Goal: Task Accomplishment & Management: Use online tool/utility

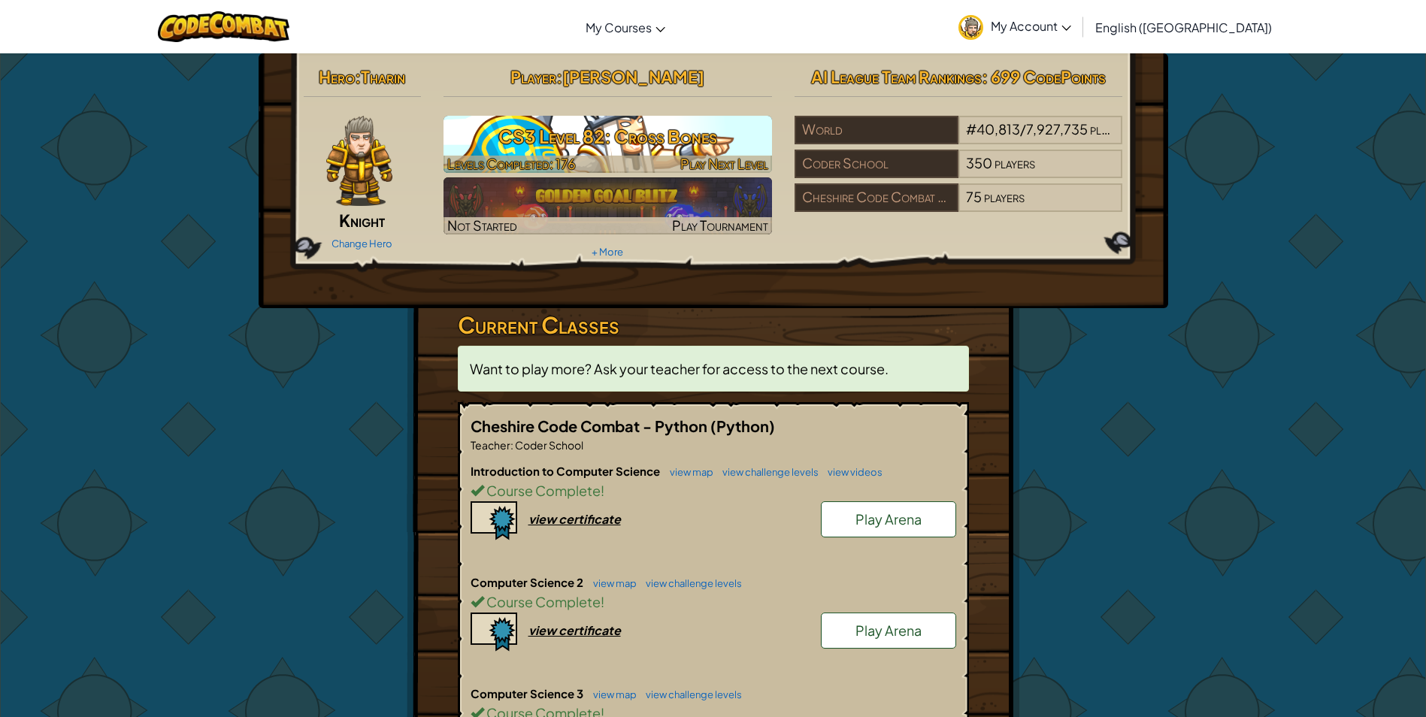
click at [724, 160] on span "Play Next Level" at bounding box center [724, 163] width 88 height 17
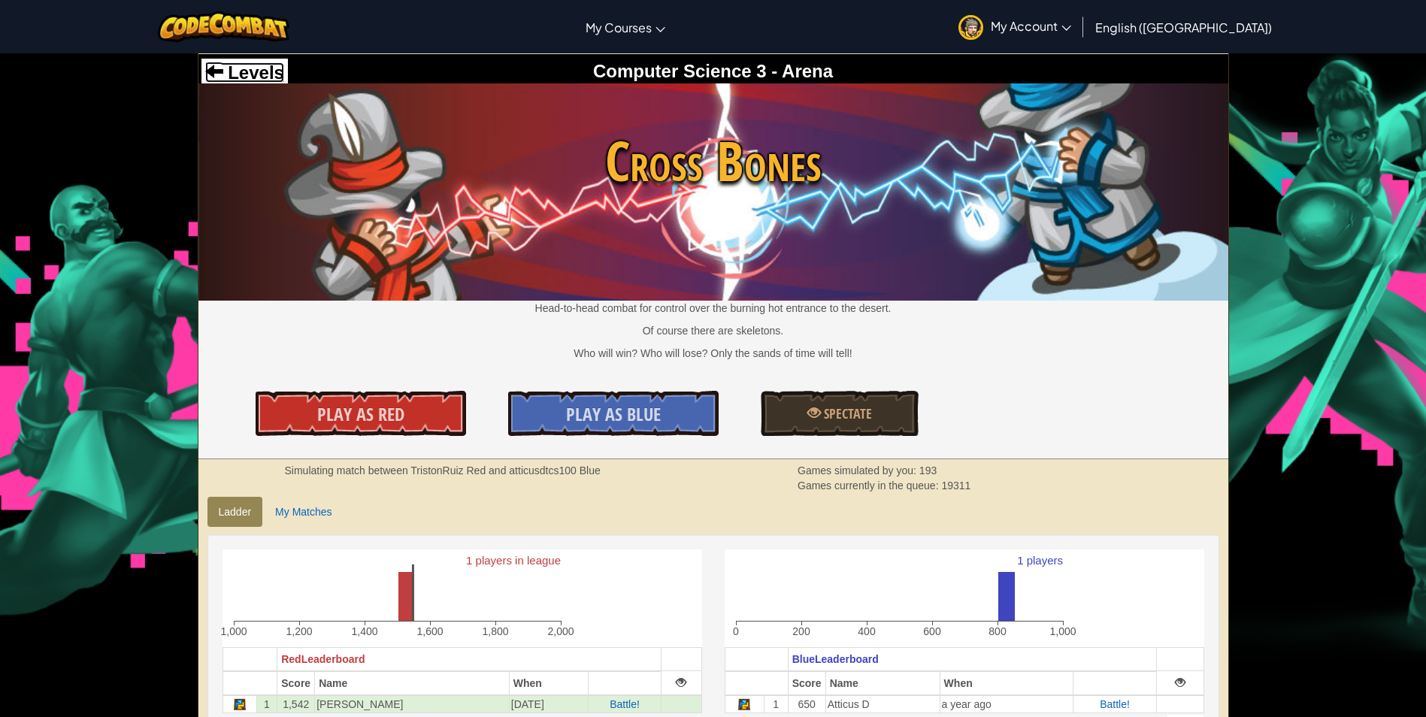
click at [226, 67] on span "Levels" at bounding box center [253, 72] width 61 height 20
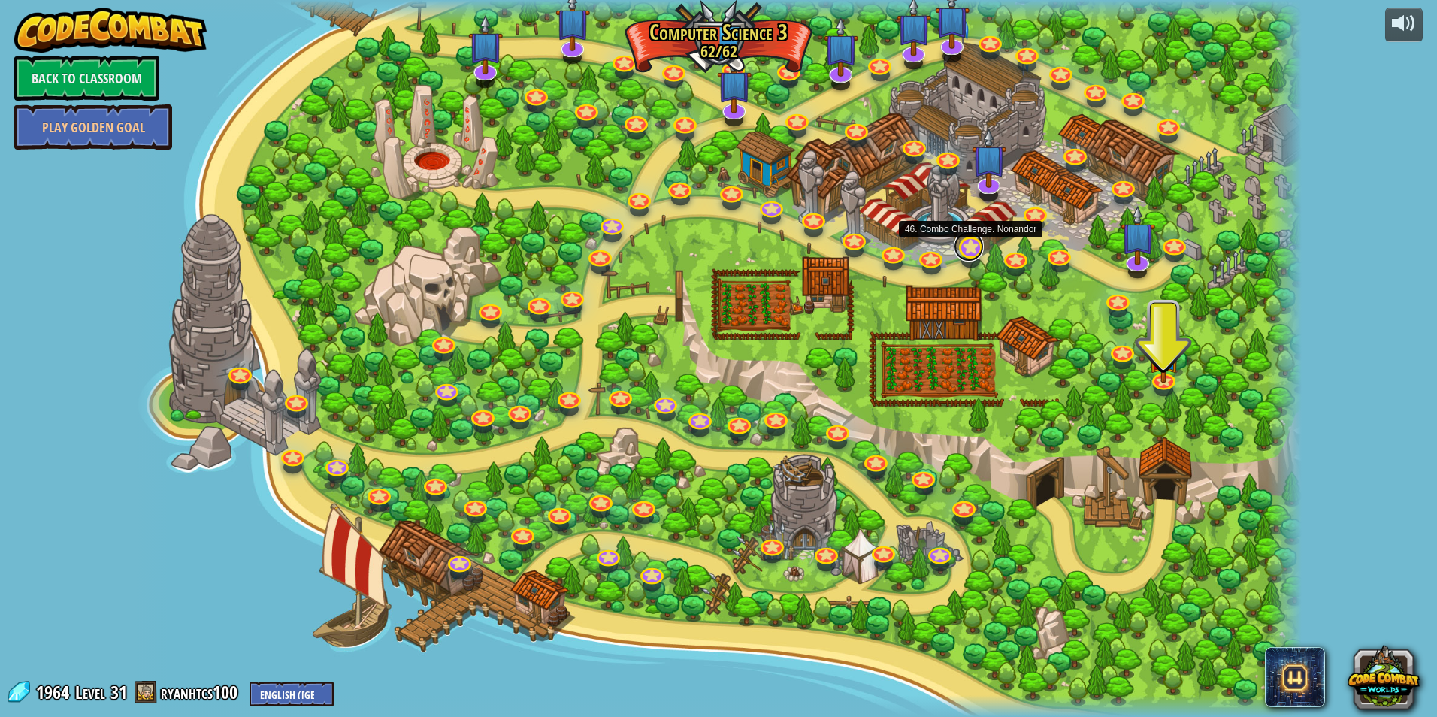
click at [964, 249] on link at bounding box center [969, 247] width 30 height 30
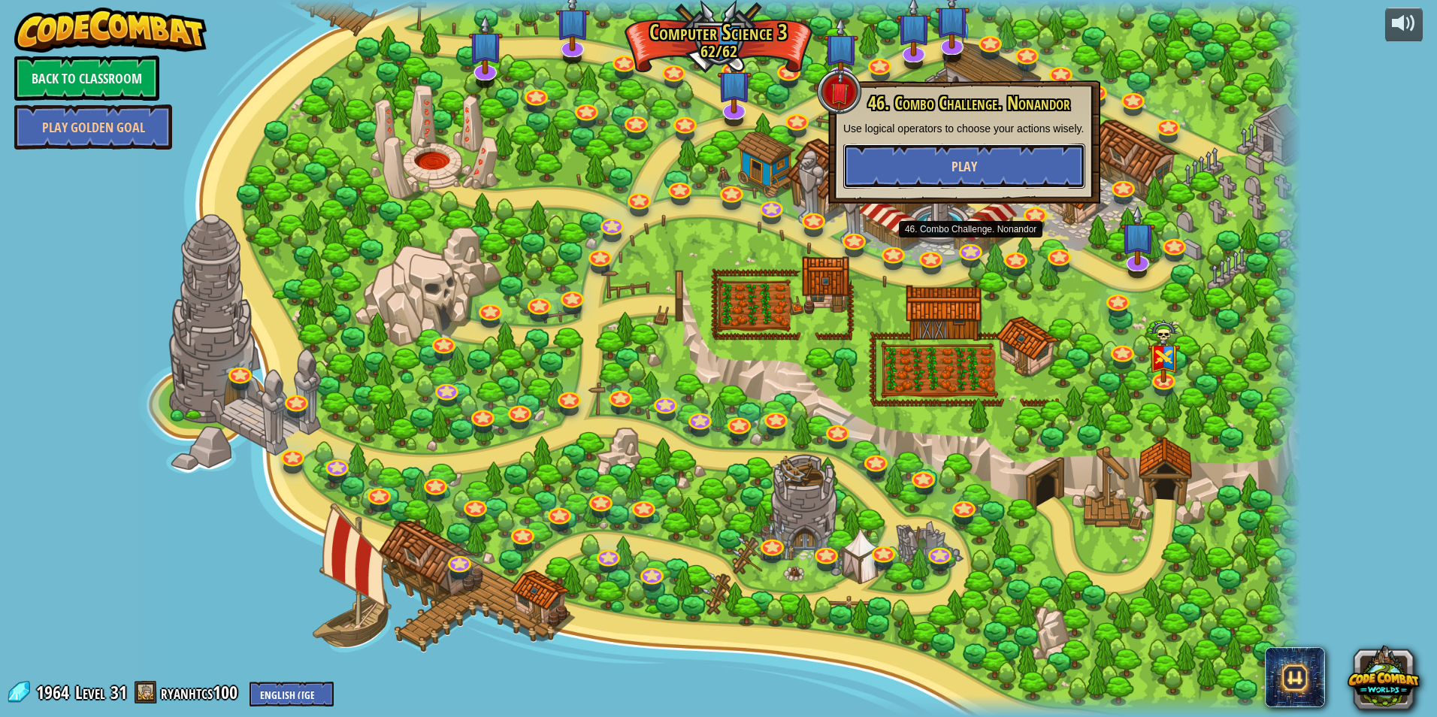
click at [951, 161] on button "Play" at bounding box center [964, 166] width 242 height 45
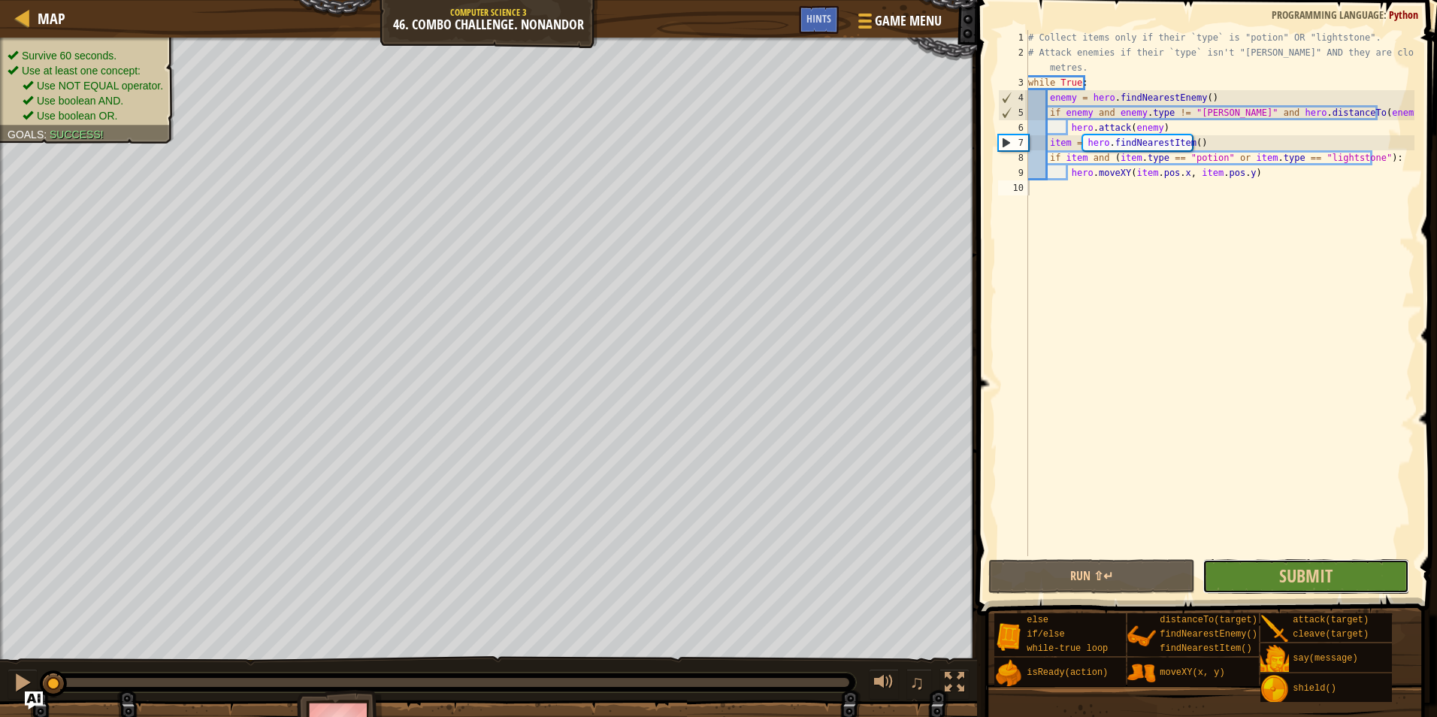
click at [1254, 571] on button "Submit" at bounding box center [1306, 576] width 207 height 35
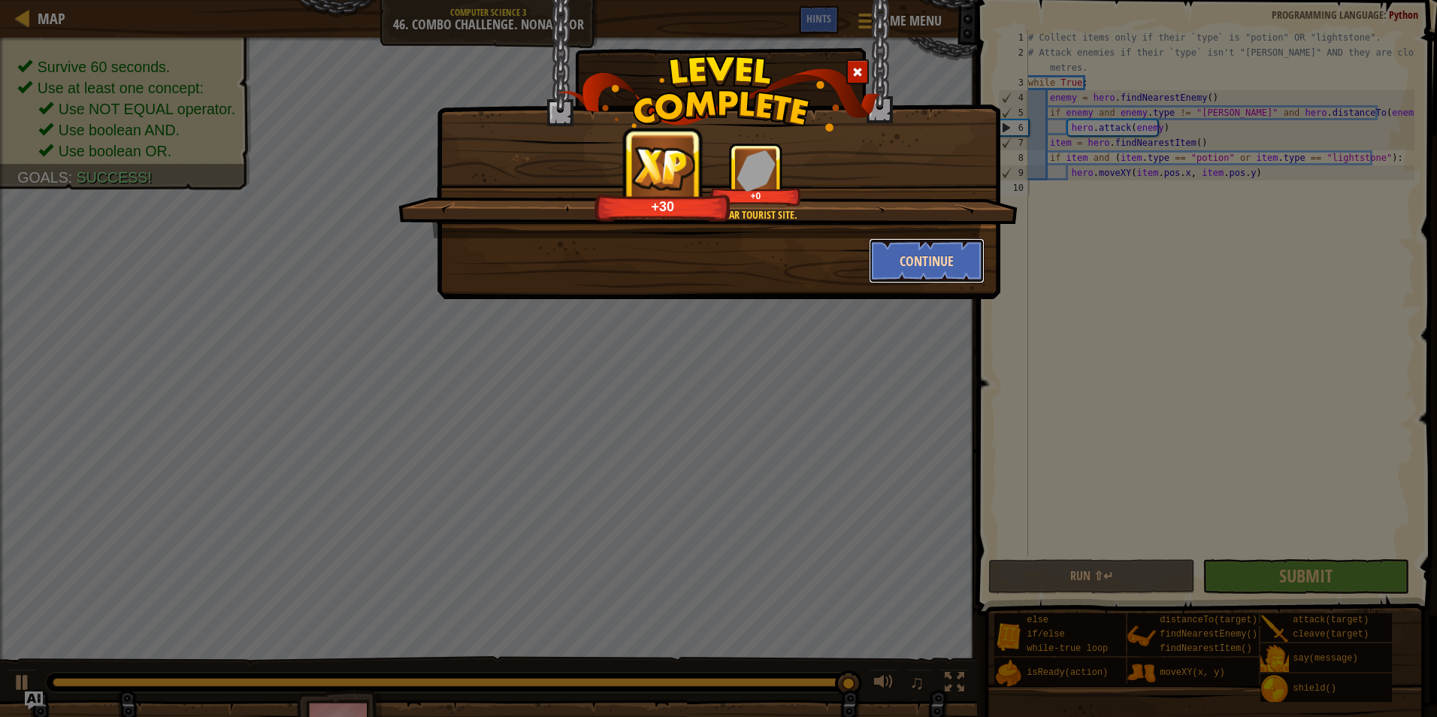
click at [964, 250] on button "Continue" at bounding box center [927, 260] width 117 height 45
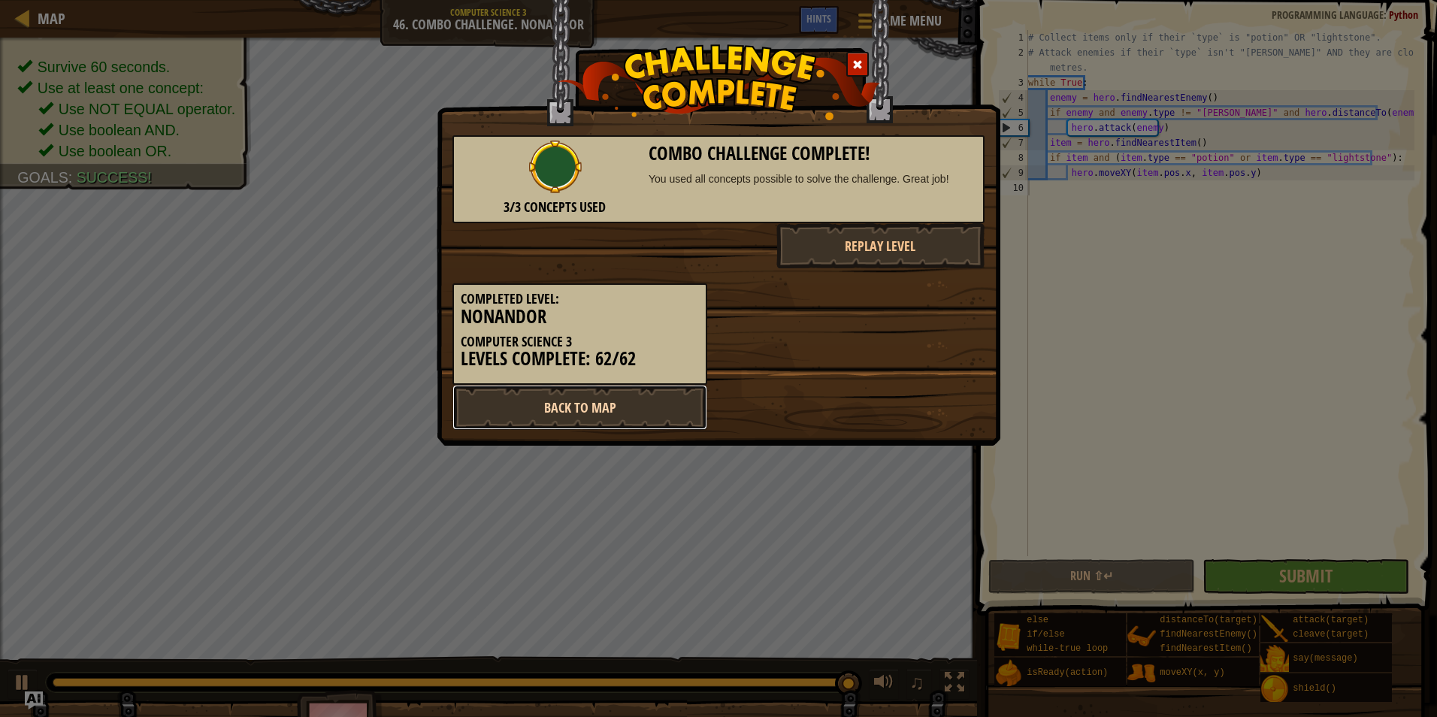
click at [665, 426] on link "Back to Map" at bounding box center [580, 407] width 255 height 45
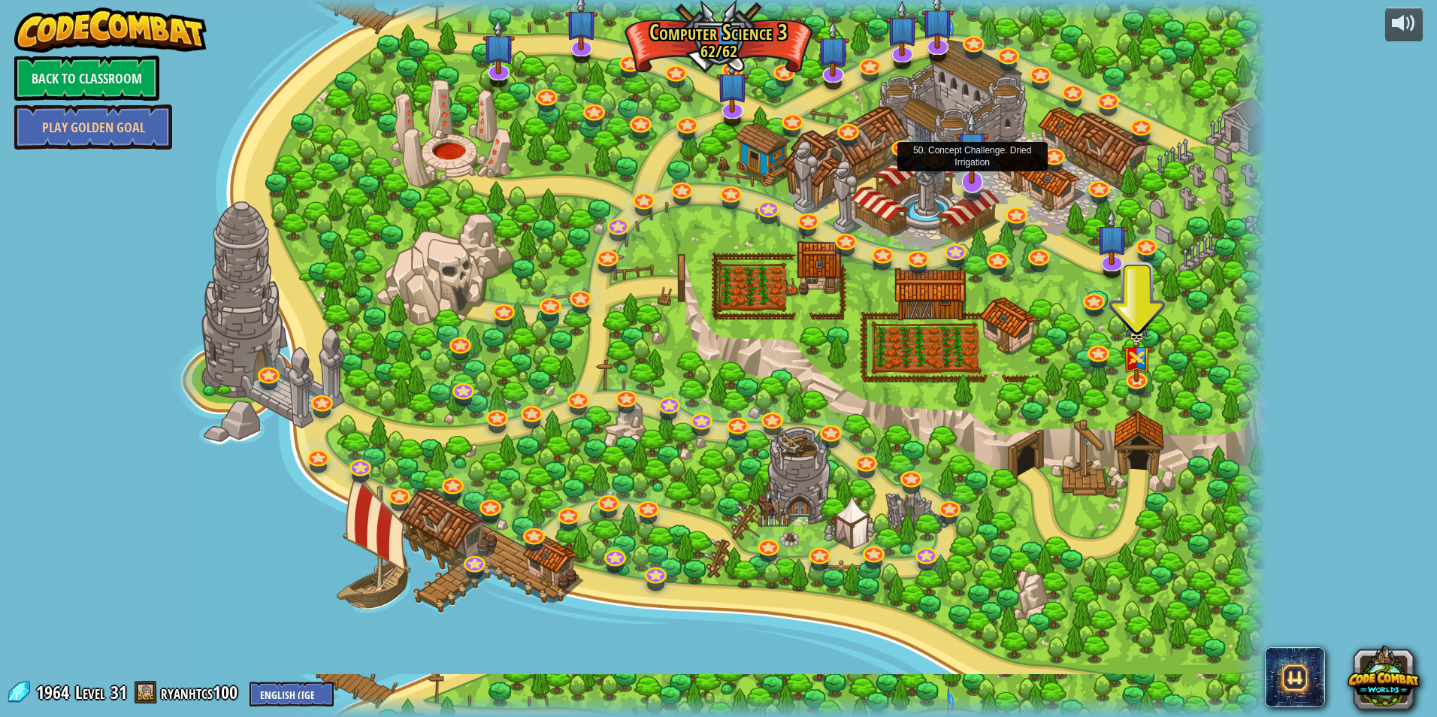
click at [970, 180] on img at bounding box center [972, 148] width 32 height 74
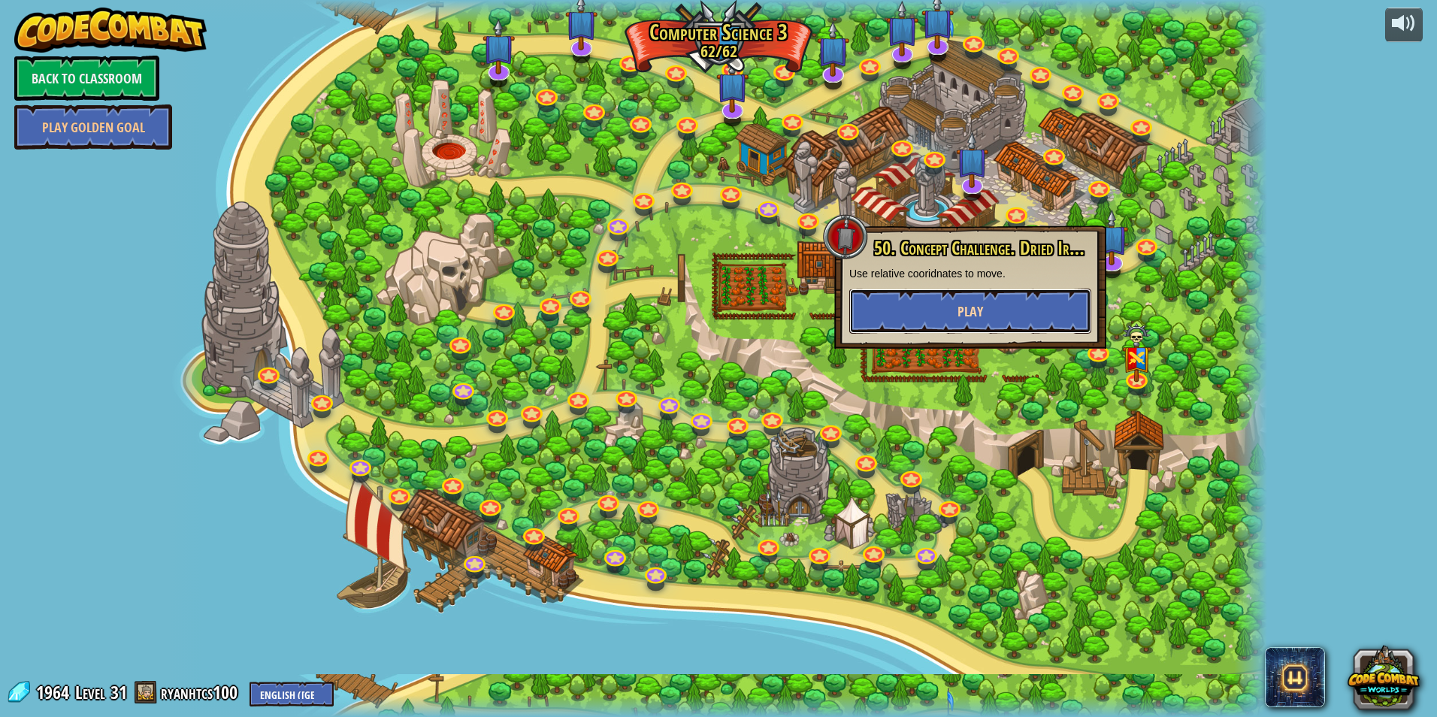
click at [898, 300] on button "Play" at bounding box center [970, 311] width 242 height 45
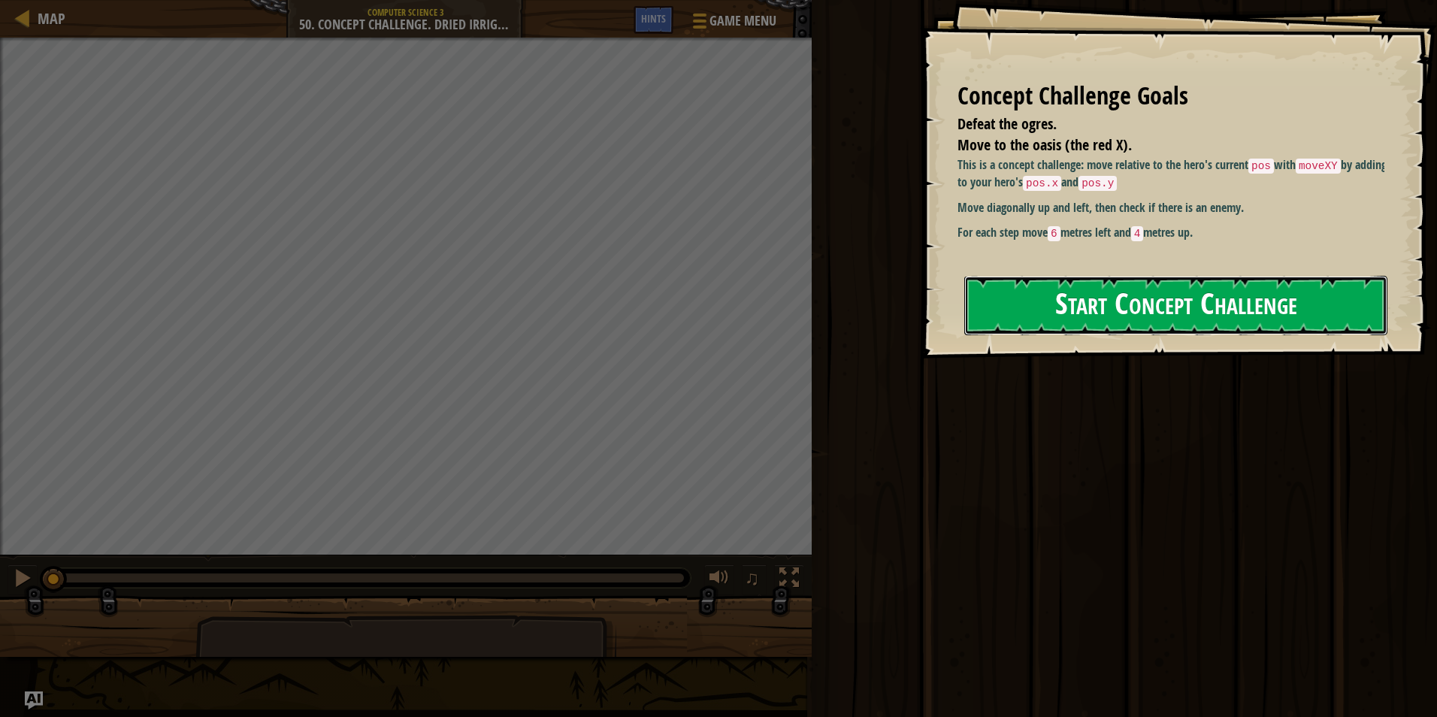
click at [1113, 309] on button "Start Concept Challenge" at bounding box center [1175, 305] width 423 height 59
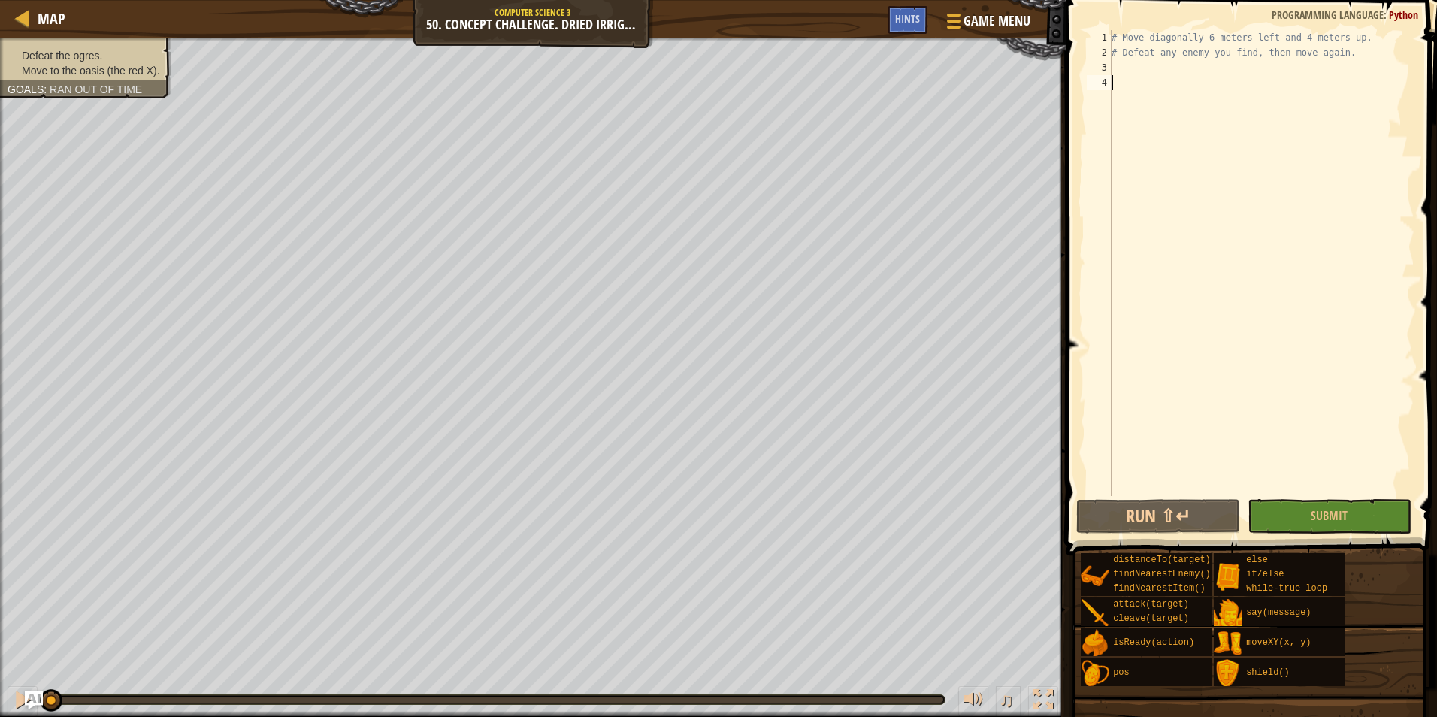
click at [1127, 60] on div "# Move diagonally 6 meters left and 4 meters up. # Defeat any enemy you find, t…" at bounding box center [1262, 278] width 306 height 496
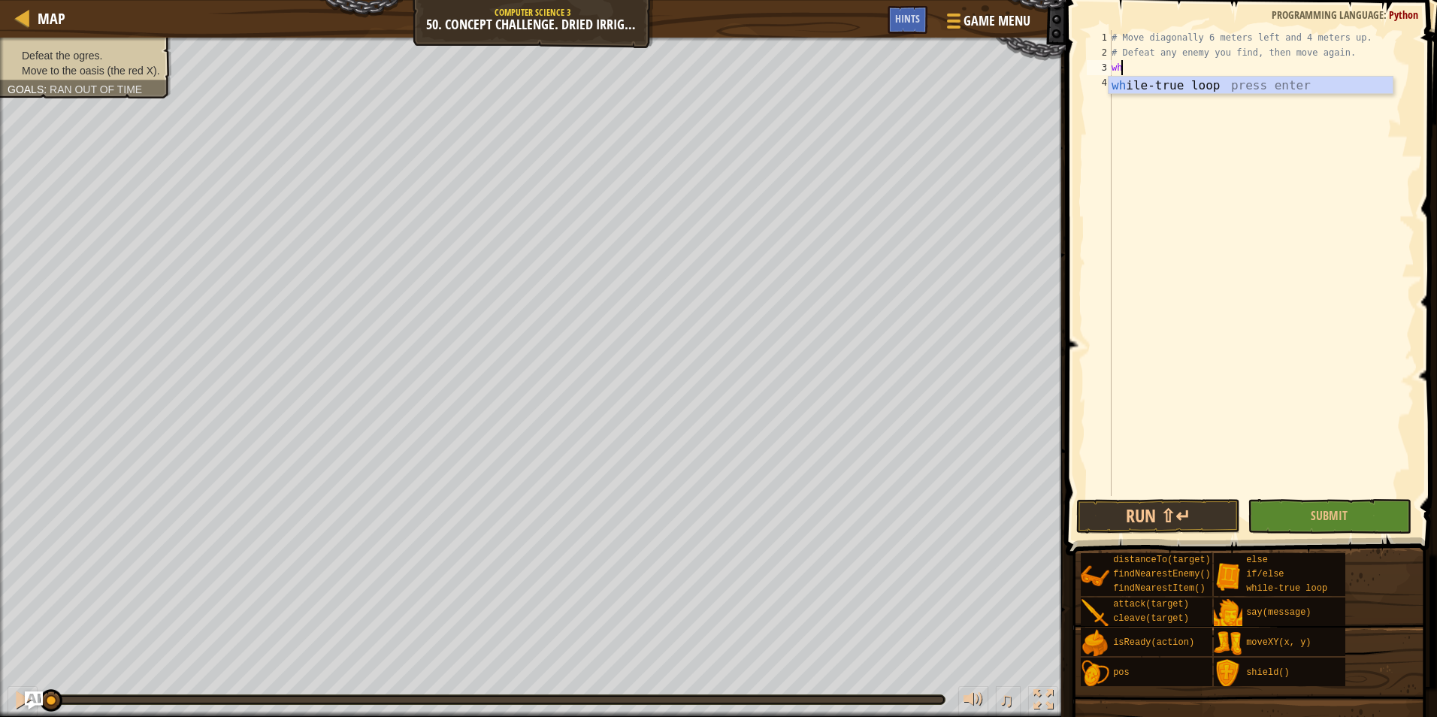
scroll to position [7, 1]
type textarea "while"
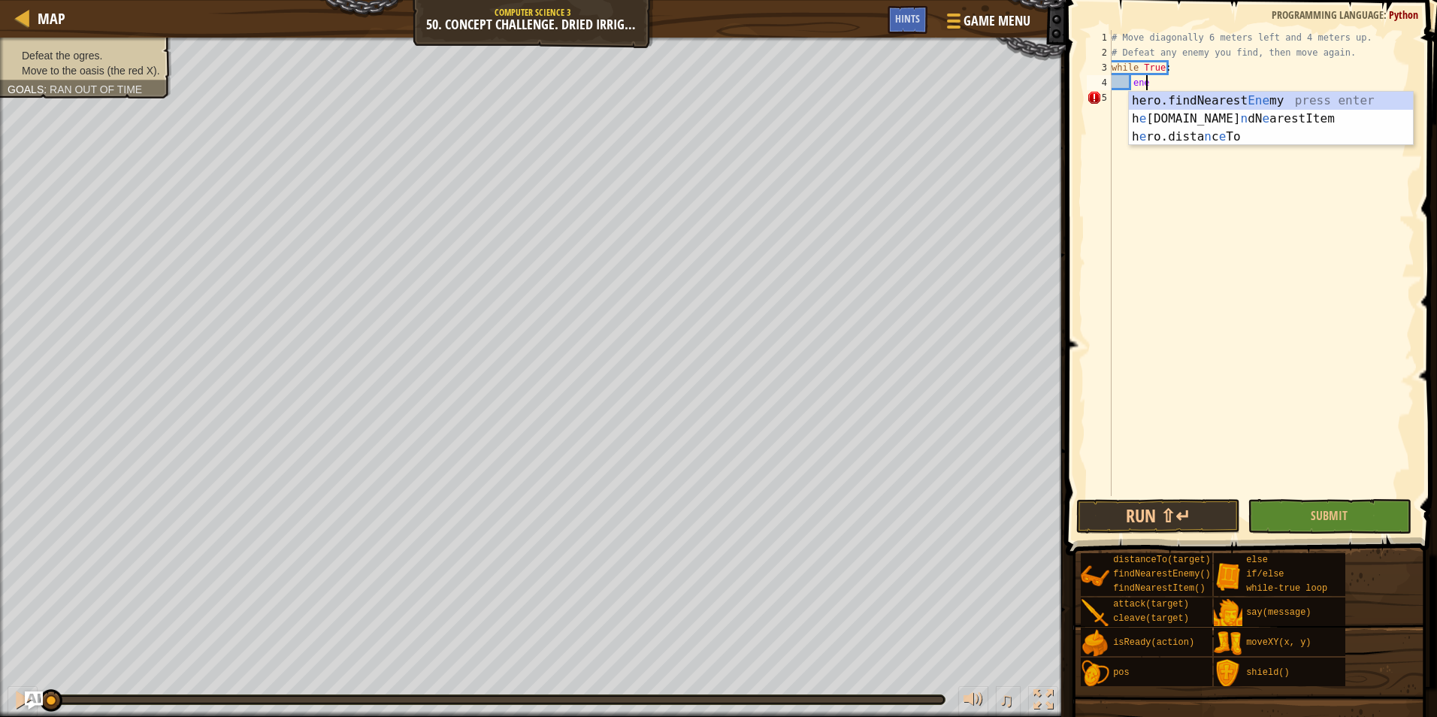
scroll to position [7, 2]
type textarea "enem"
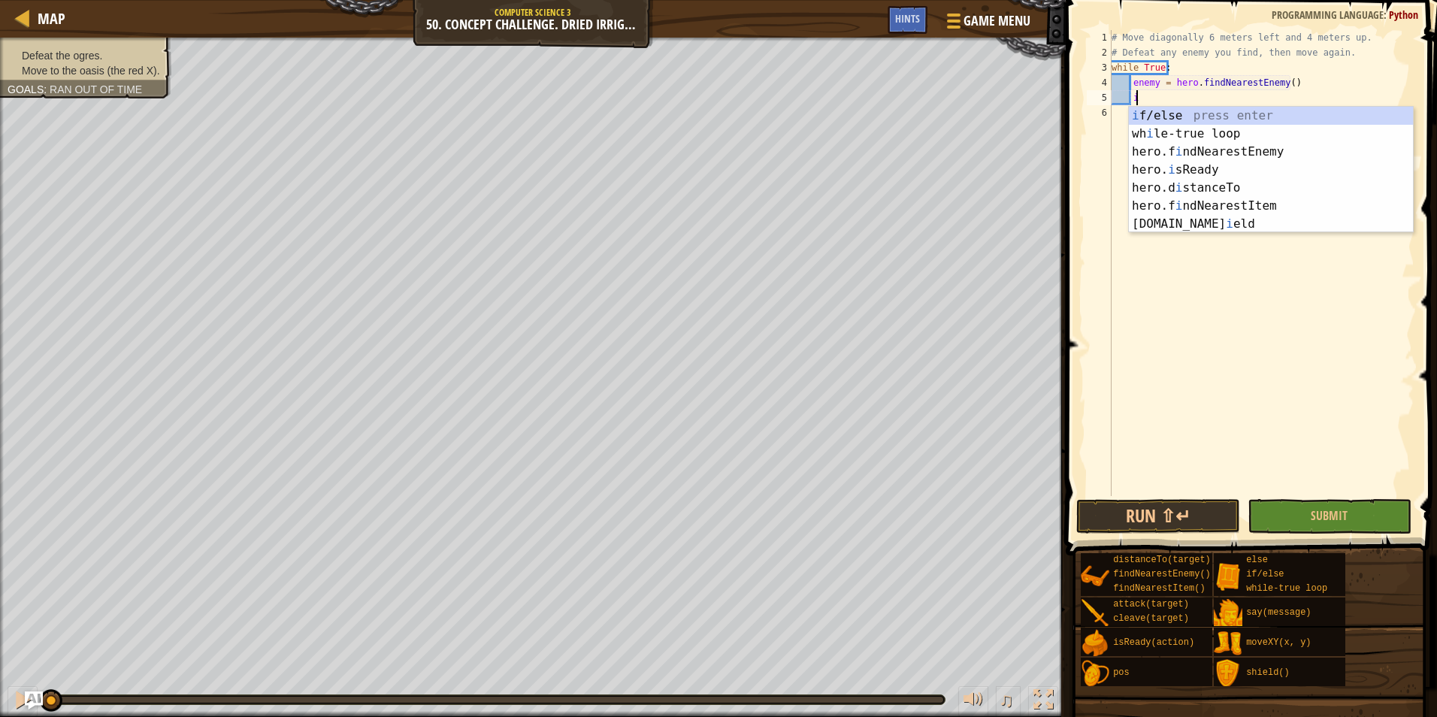
scroll to position [7, 2]
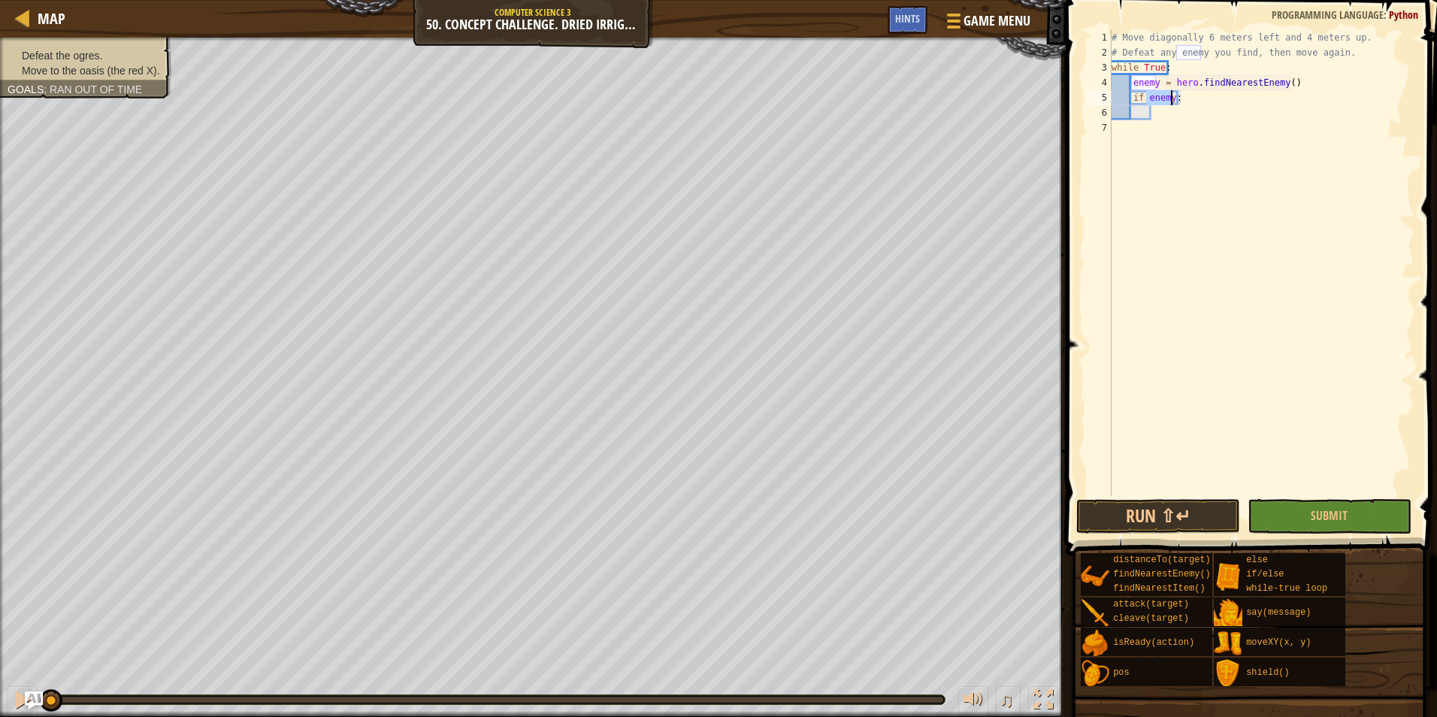
type textarea "if enemy:"
type textarea "hero.attack(enemy)"
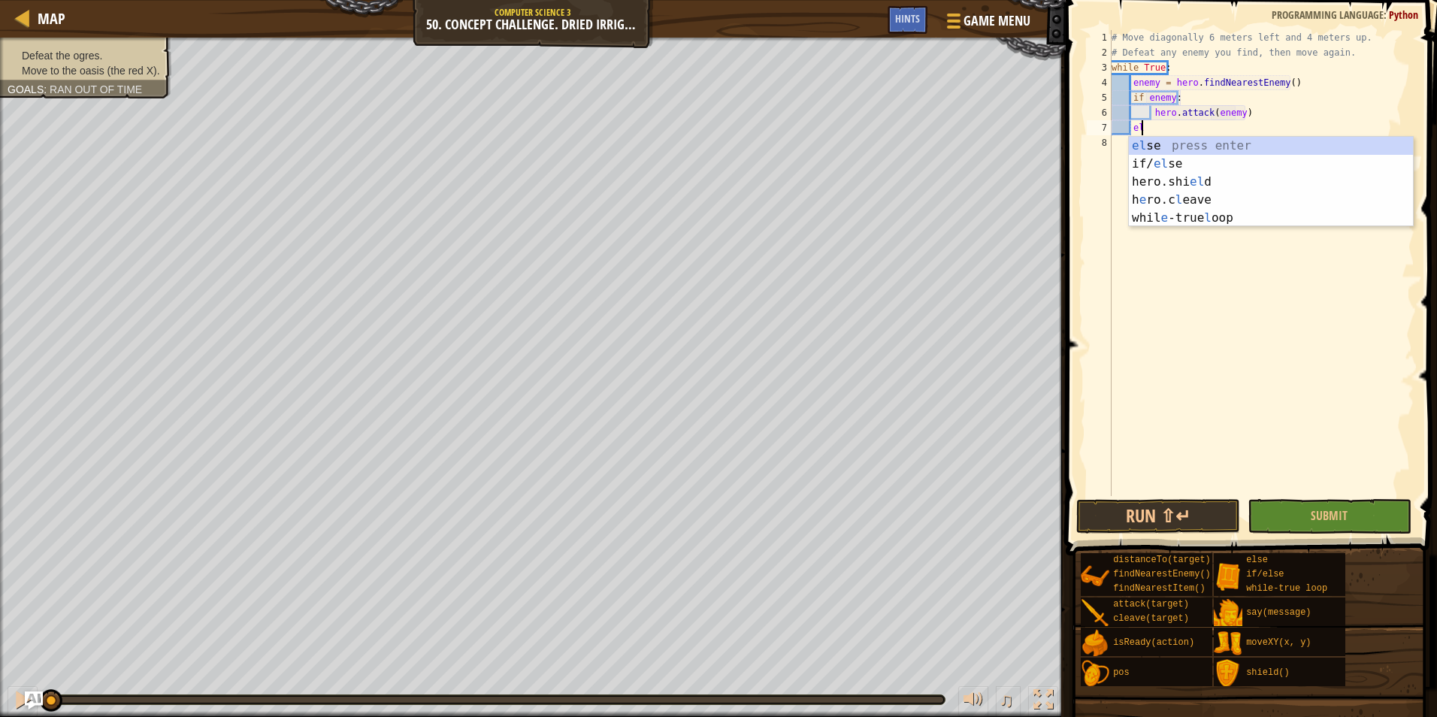
scroll to position [7, 2]
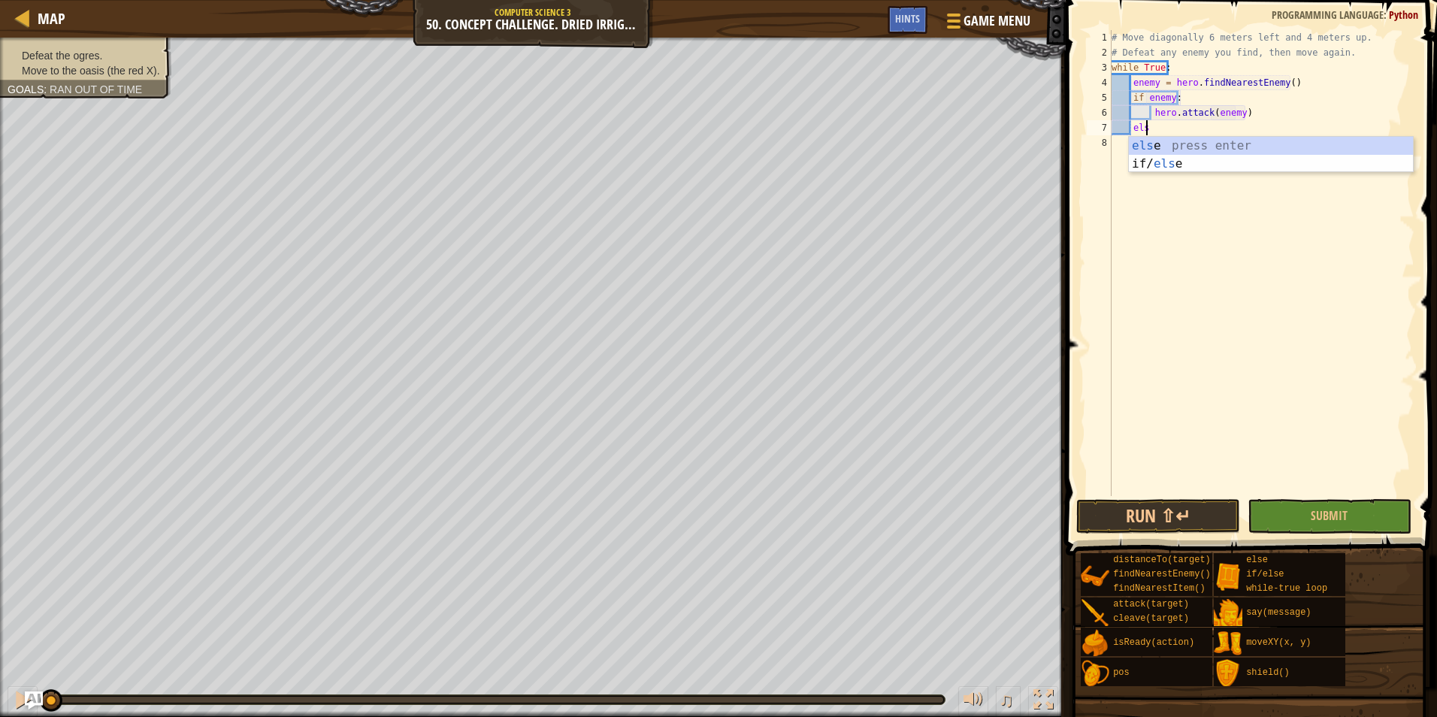
type textarea "else"
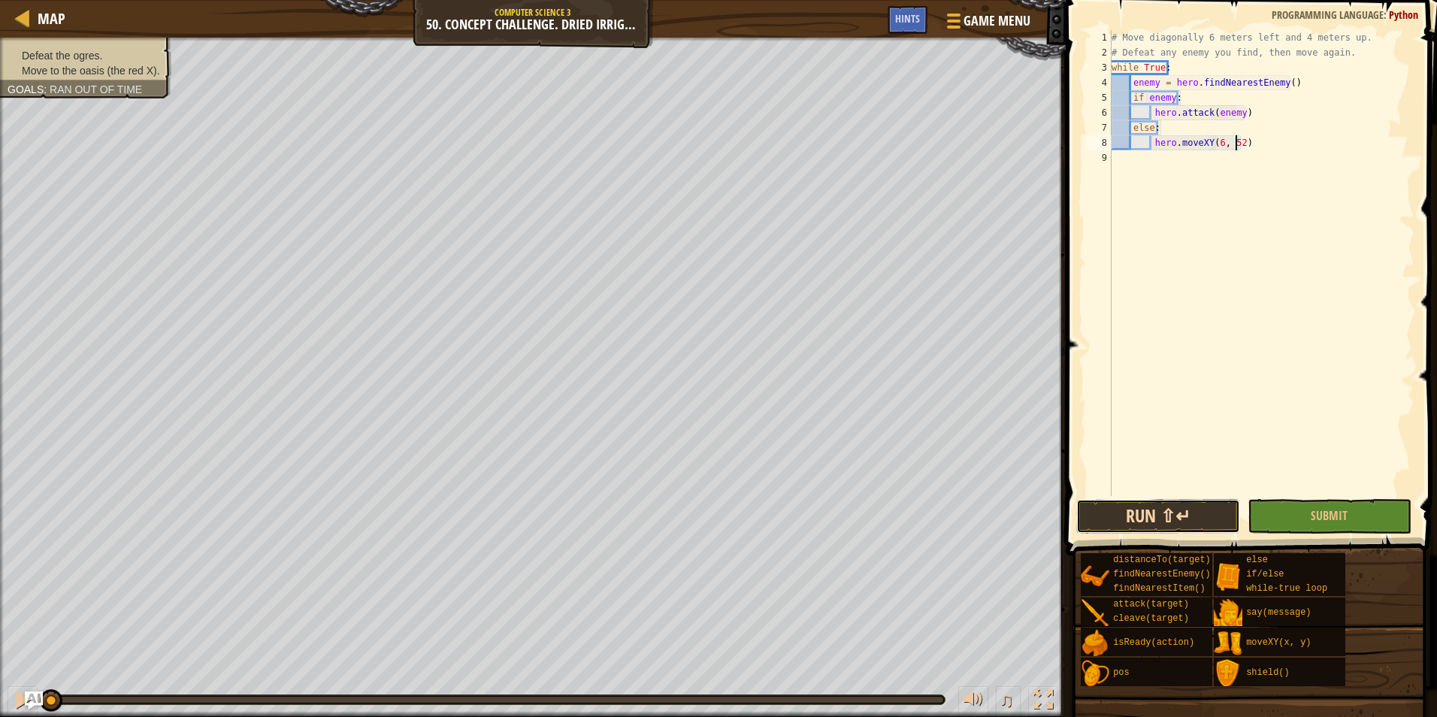
click at [1210, 511] on button "Run ⇧↵" at bounding box center [1158, 516] width 164 height 35
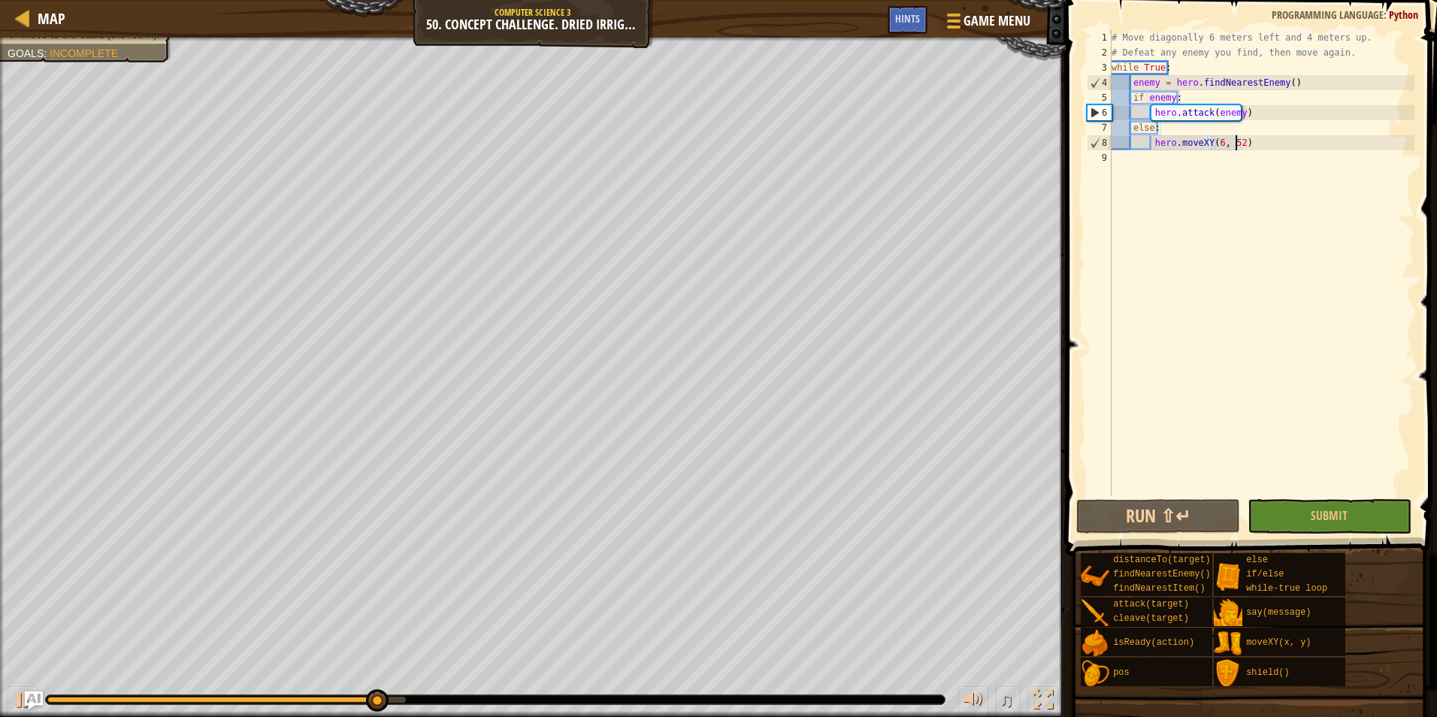
click at [1262, 142] on div "# Move diagonally 6 meters left and 4 meters up. # Defeat any enemy you find, t…" at bounding box center [1262, 278] width 306 height 496
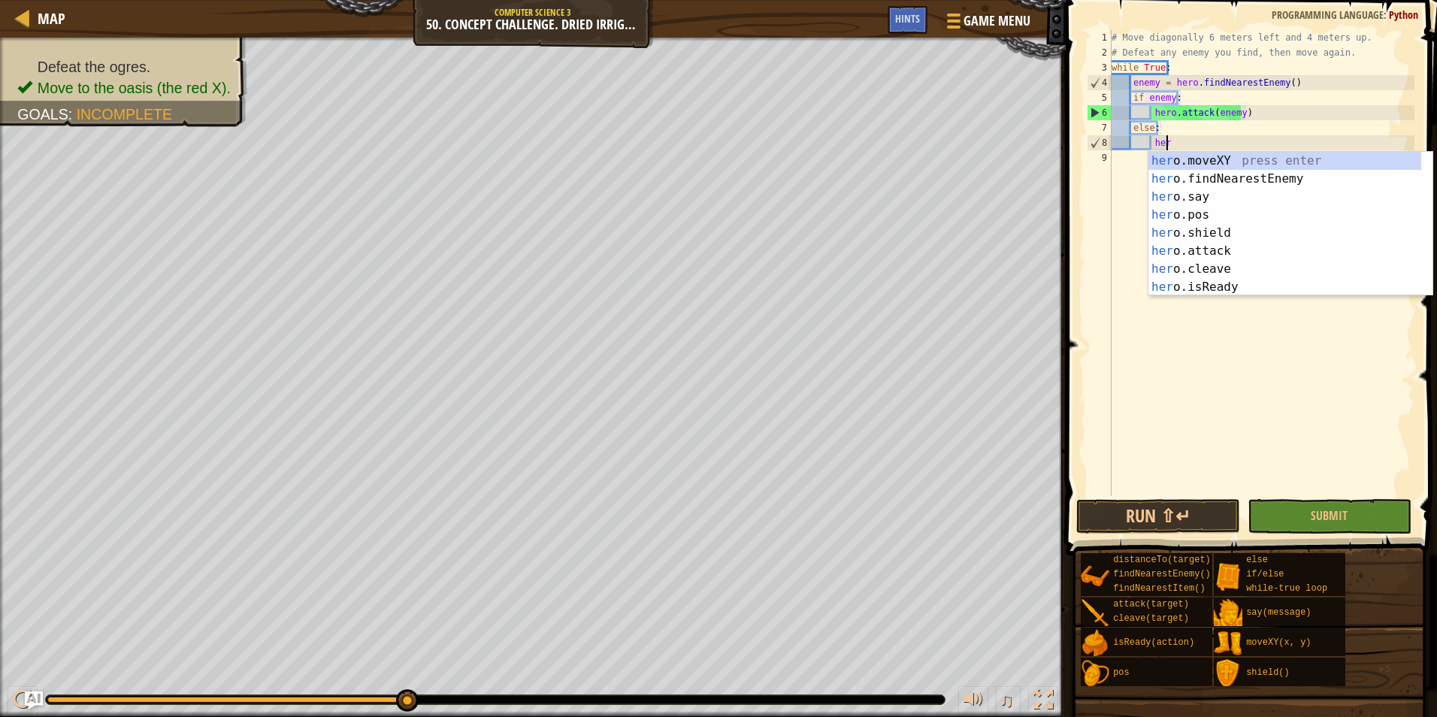
scroll to position [7, 4]
type textarea "h"
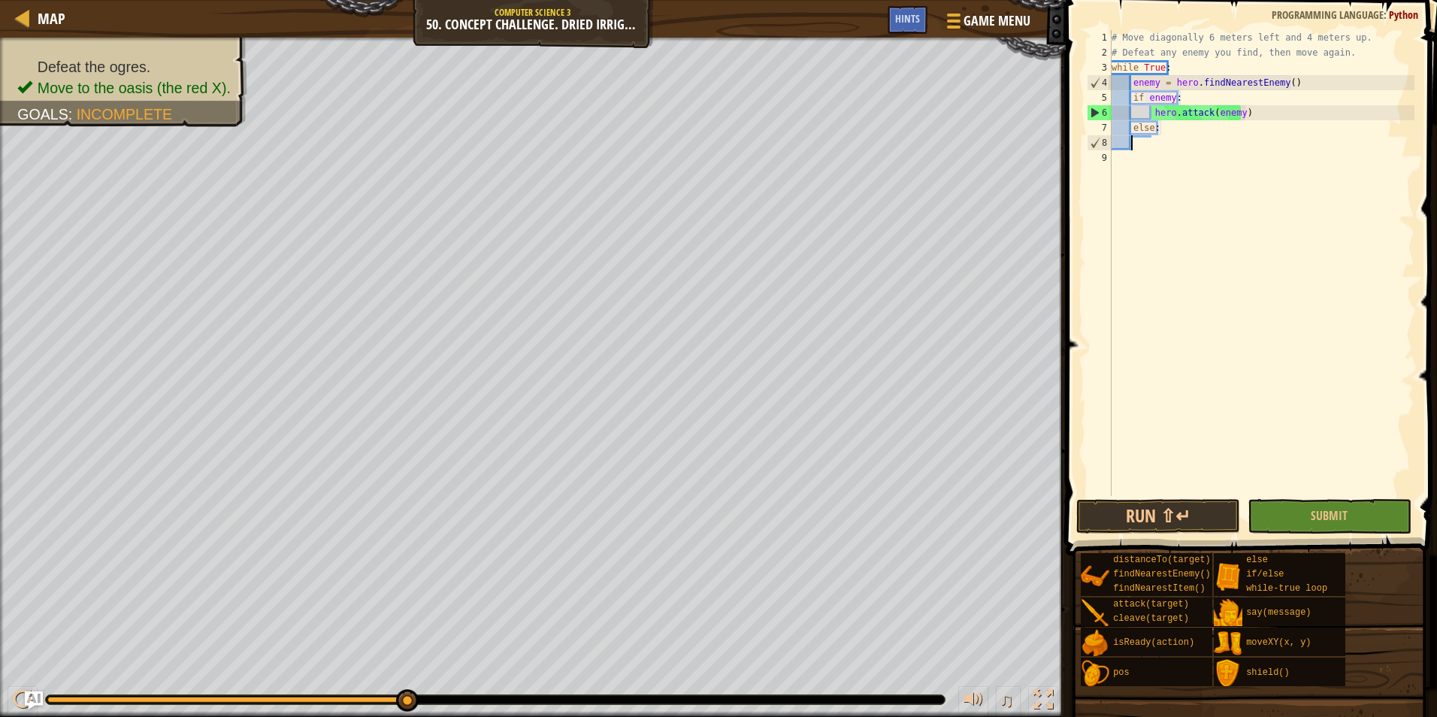
scroll to position [7, 0]
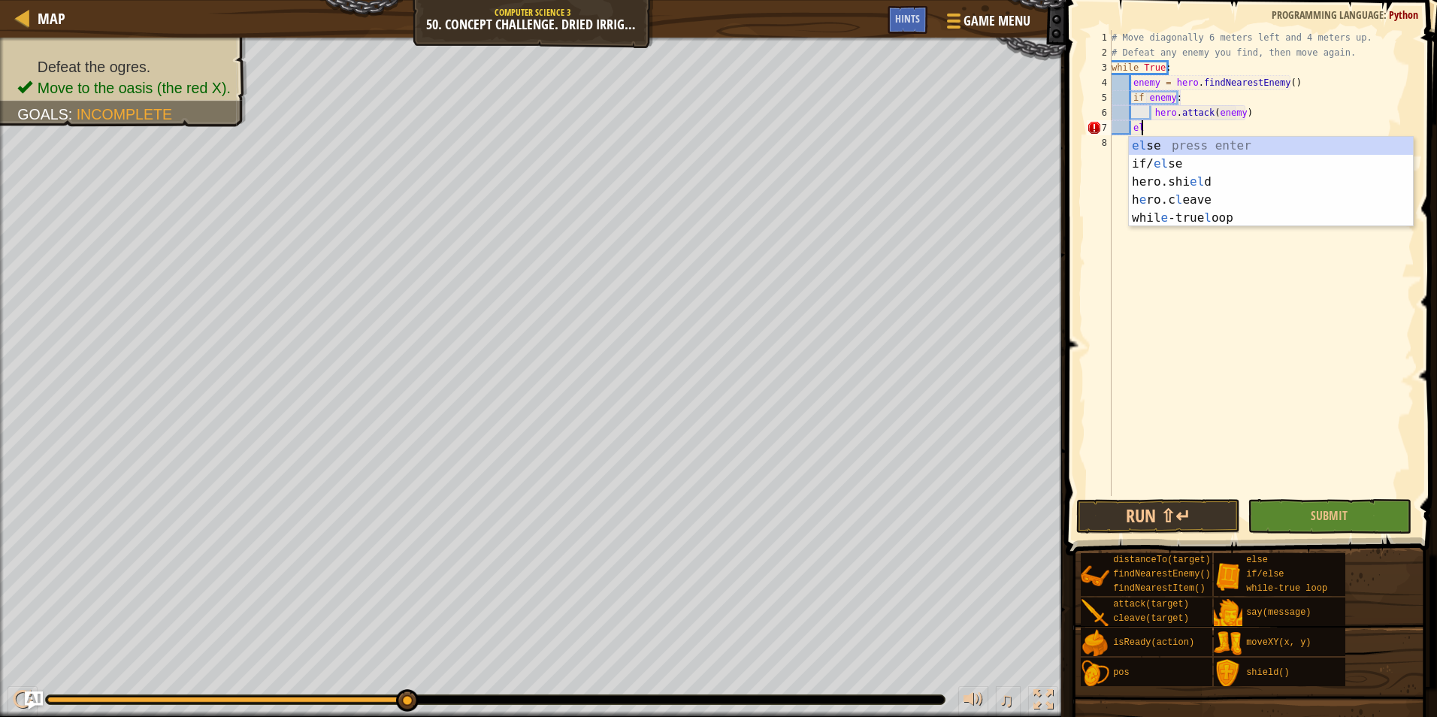
type textarea "e"
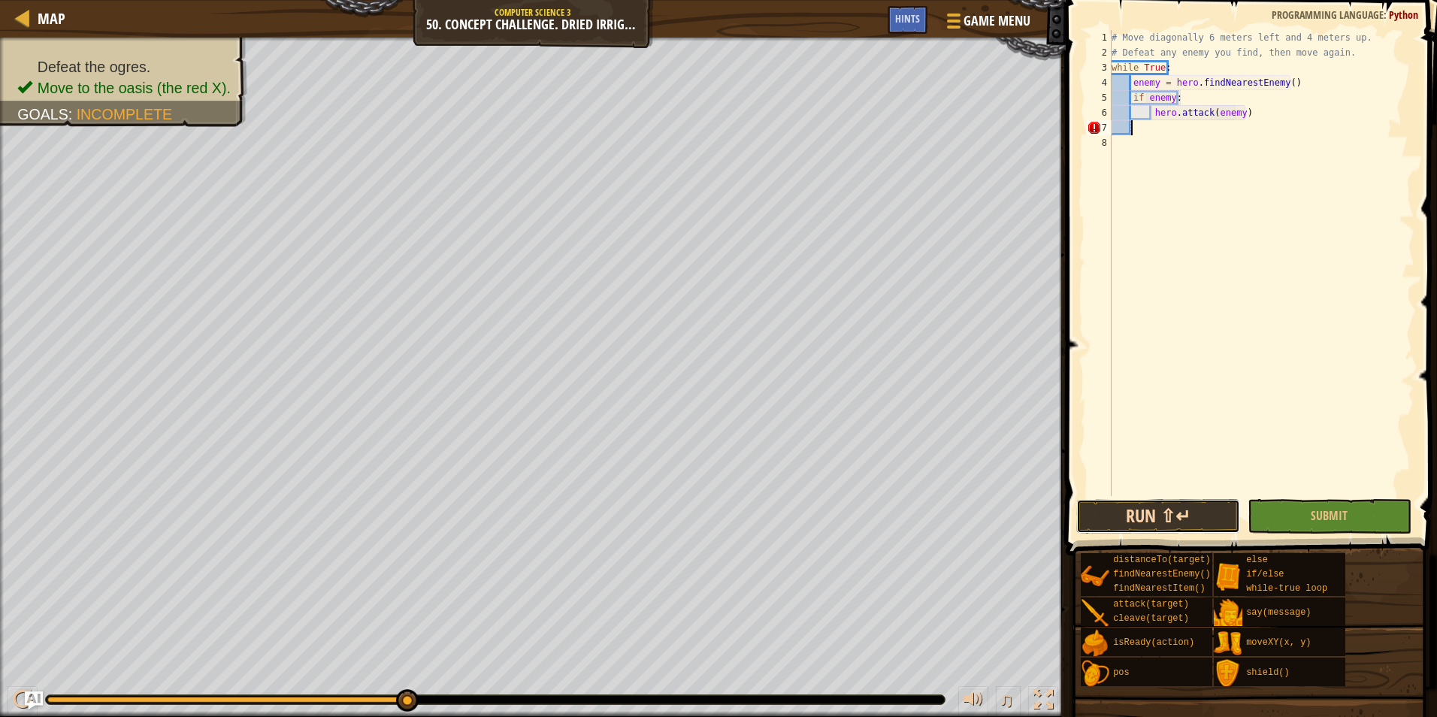
click at [1175, 525] on button "Run ⇧↵" at bounding box center [1158, 516] width 164 height 35
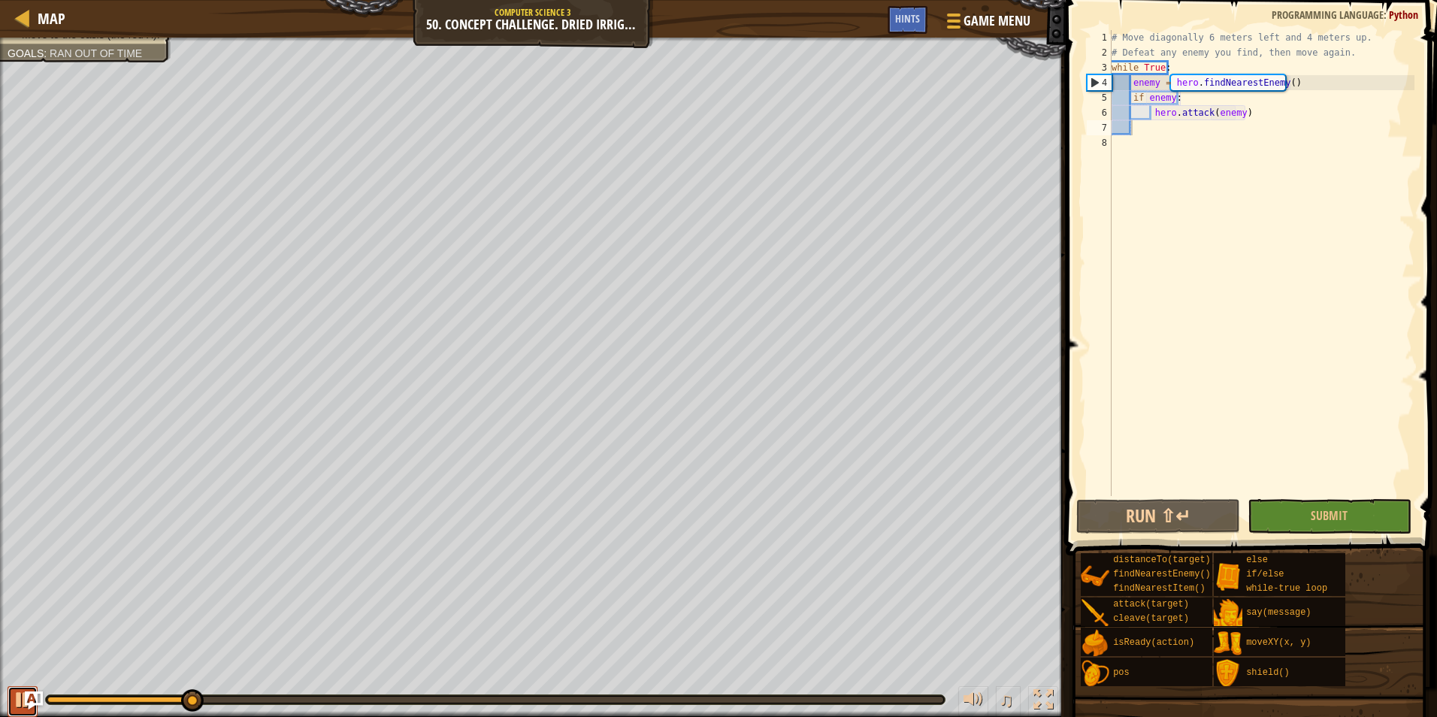
click at [20, 690] on div at bounding box center [23, 700] width 20 height 20
click at [41, 699] on img "Ask AI" at bounding box center [34, 701] width 20 height 20
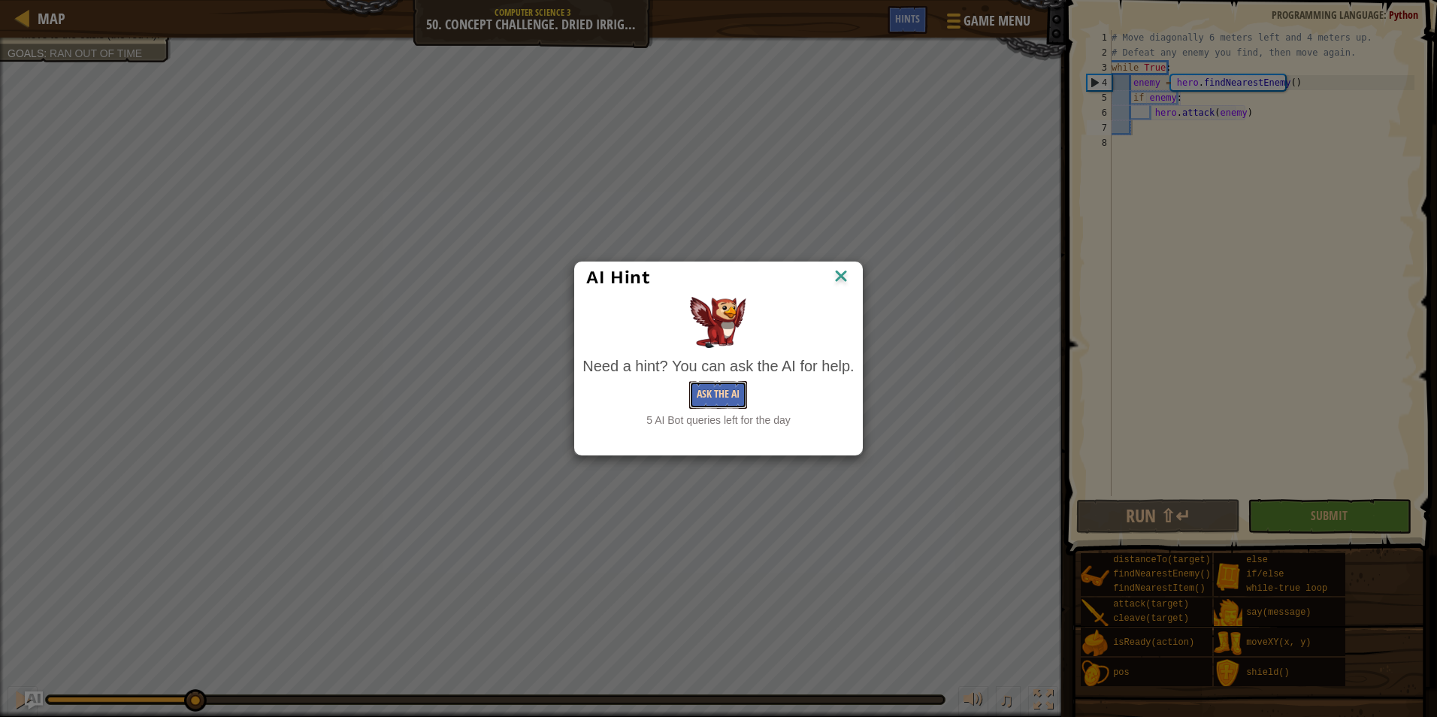
click at [704, 401] on button "Ask the AI" at bounding box center [718, 395] width 58 height 28
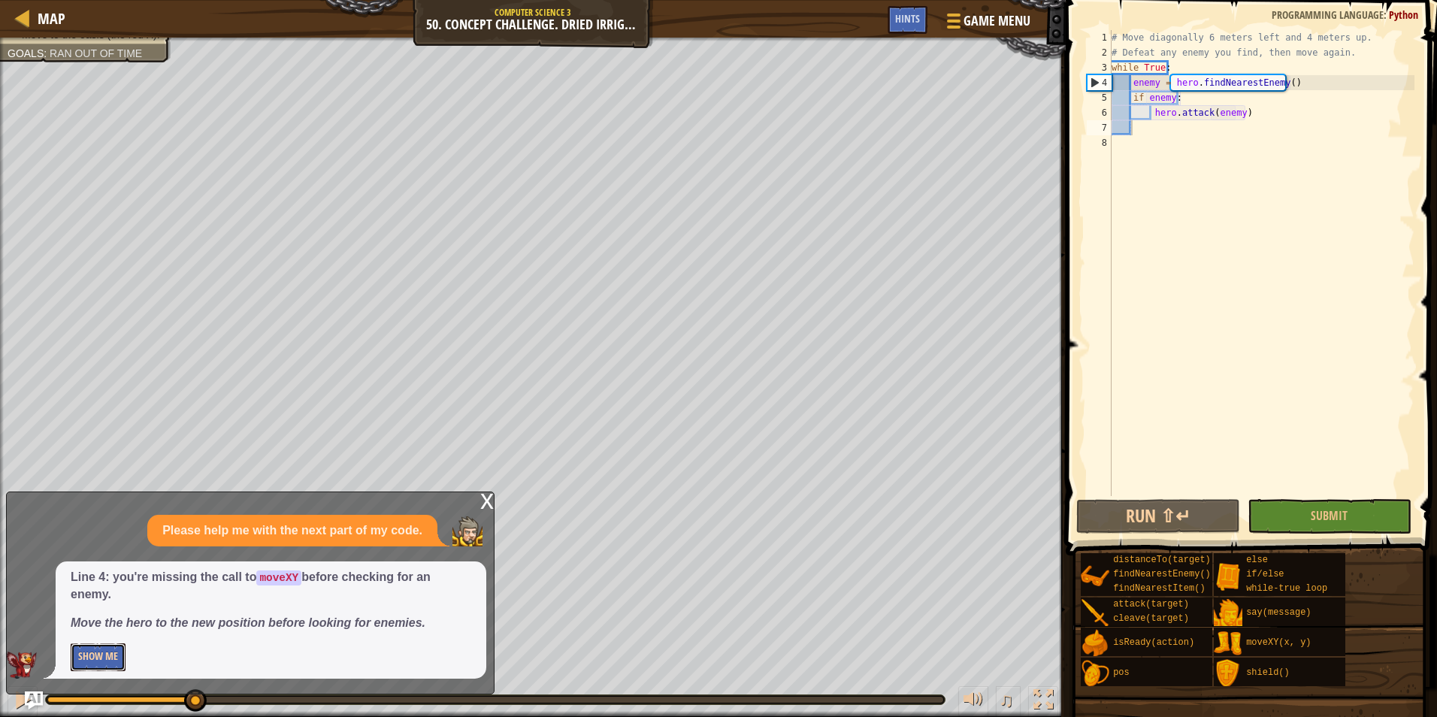
click at [85, 652] on button "Show Me" at bounding box center [98, 657] width 55 height 28
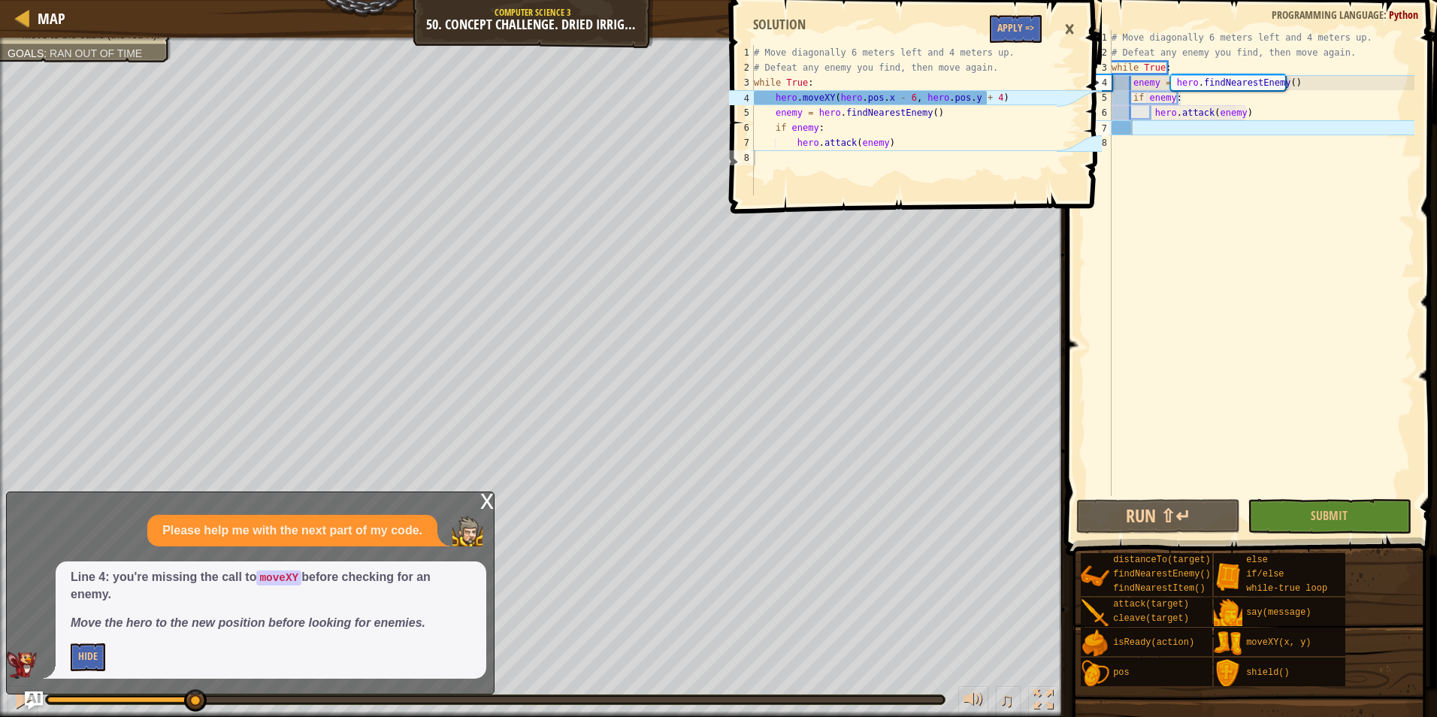
click at [486, 497] on div "x" at bounding box center [487, 499] width 14 height 15
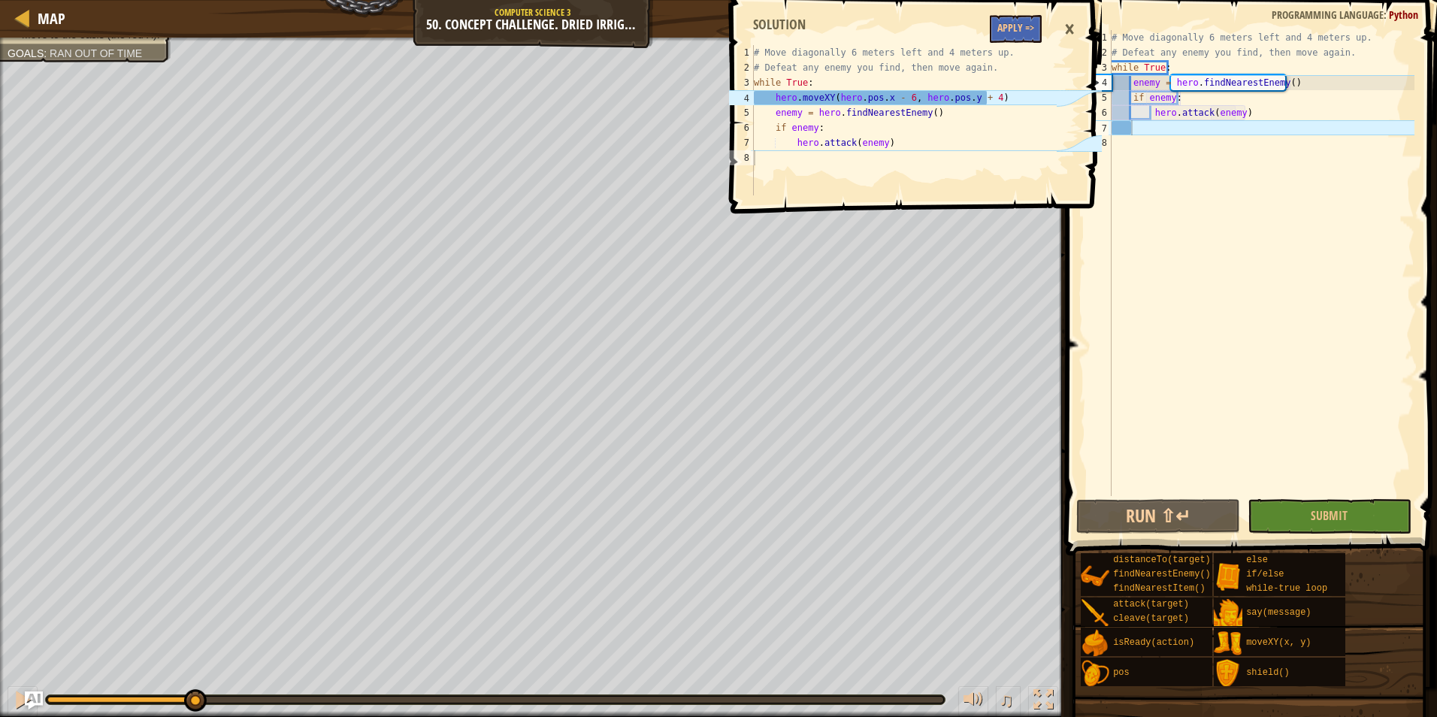
type textarea "while True:"
click at [1187, 62] on div "# Move diagonally 6 meters left and 4 meters up. # Defeat any enemy you find, t…" at bounding box center [1262, 278] width 306 height 496
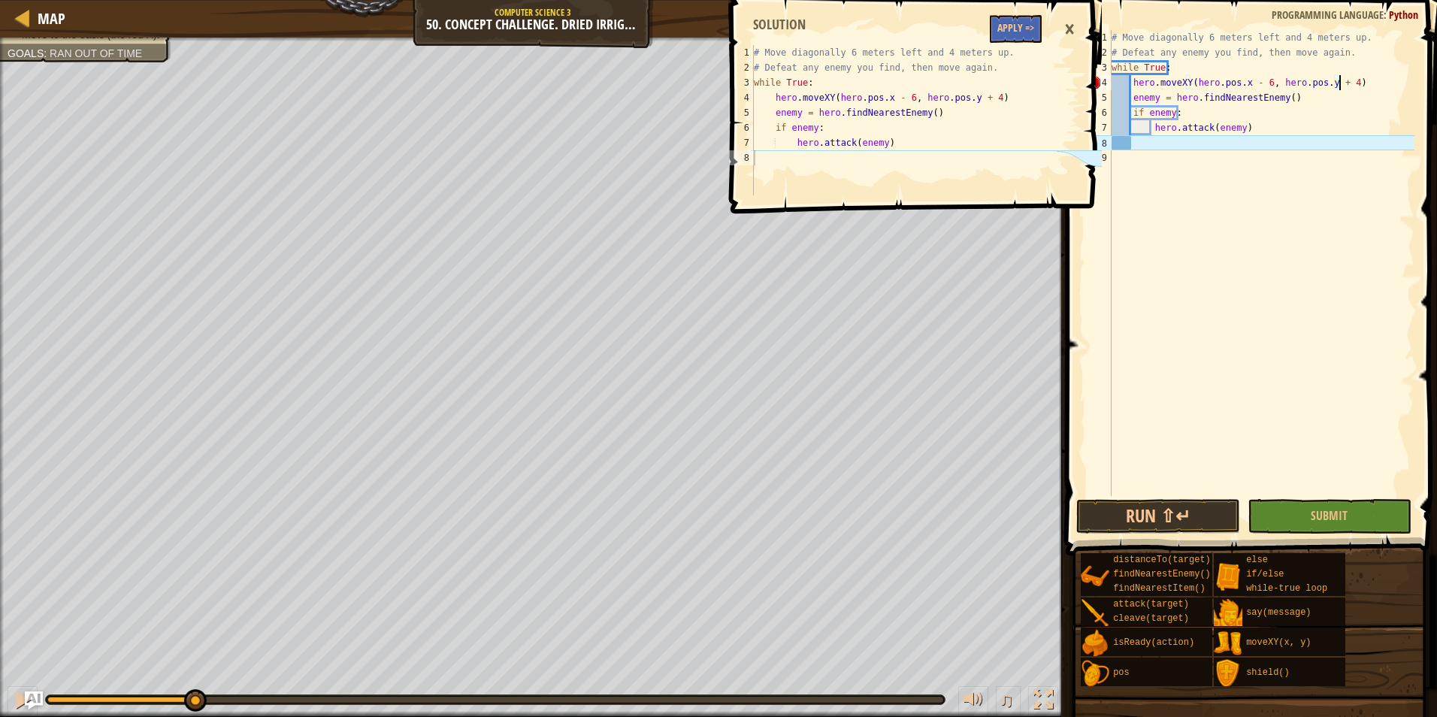
scroll to position [7, 19]
type textarea "hero.moveXY(hero.pos.x - 6, hero.pos.y + 4)"
click at [1067, 25] on div "×" at bounding box center [1070, 29] width 26 height 35
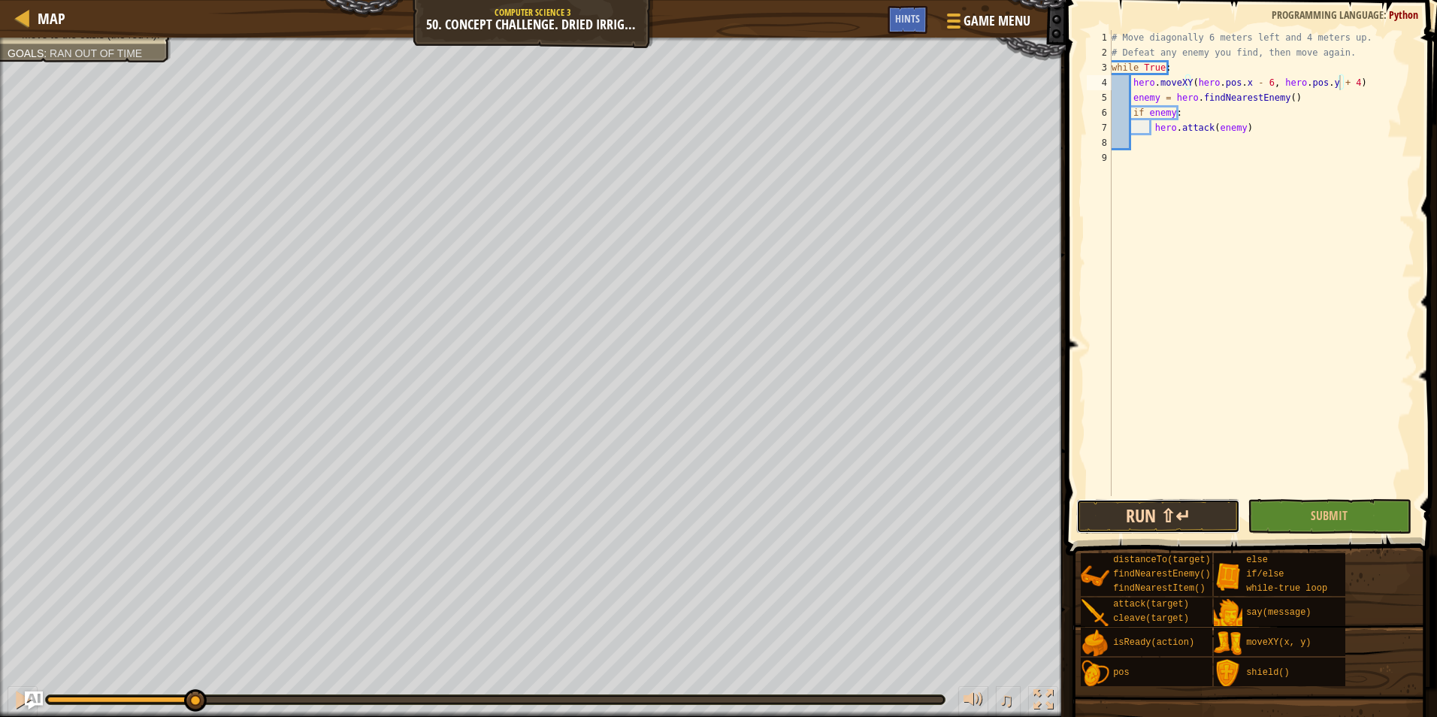
click at [1178, 521] on button "Run ⇧↵" at bounding box center [1158, 516] width 164 height 35
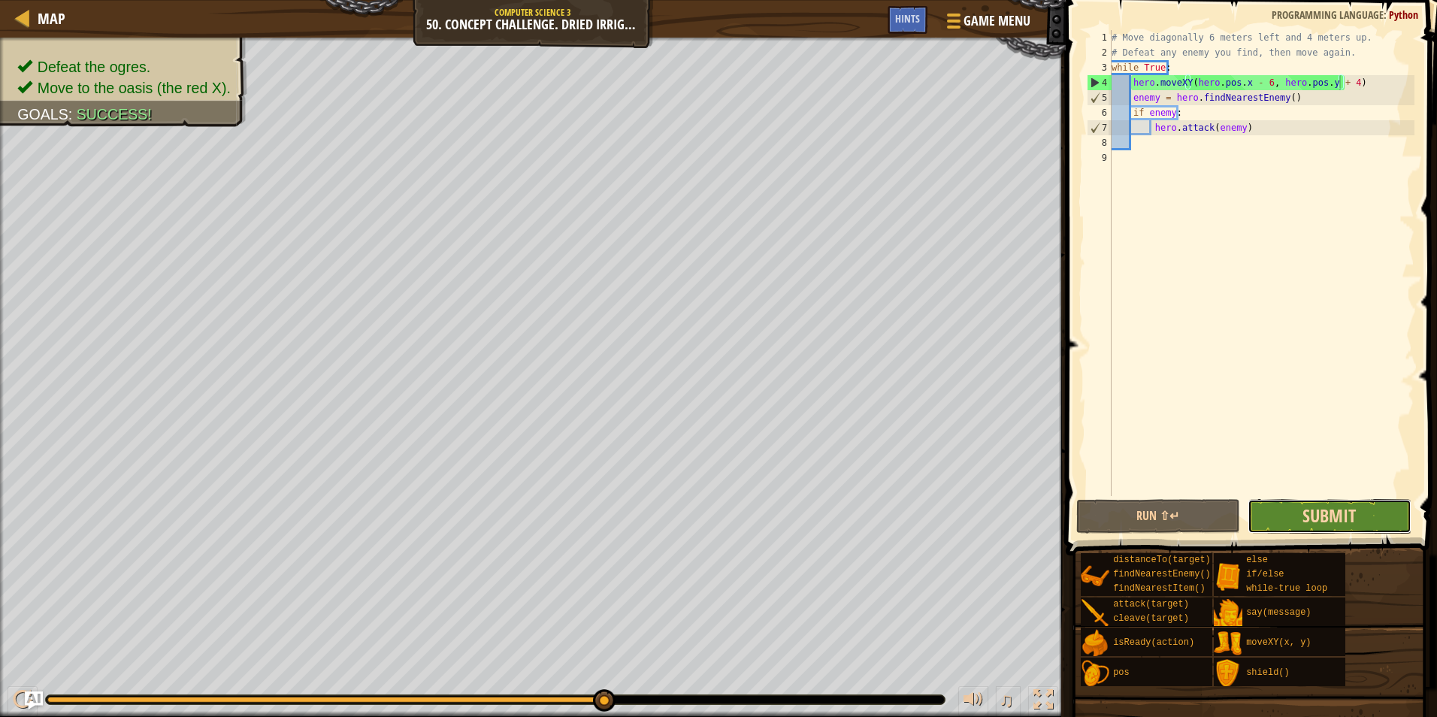
click at [1321, 522] on span "Submit" at bounding box center [1329, 516] width 53 height 24
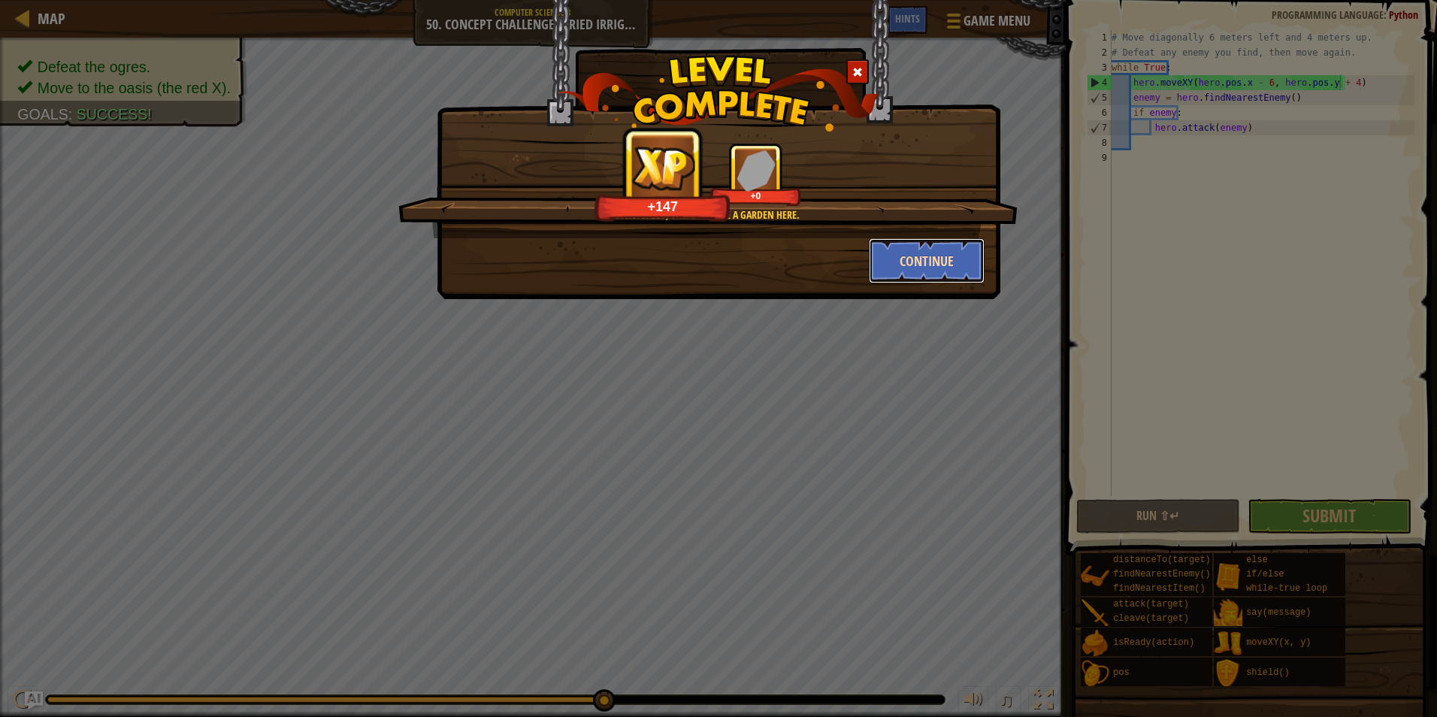
click at [936, 279] on button "Continue" at bounding box center [927, 260] width 117 height 45
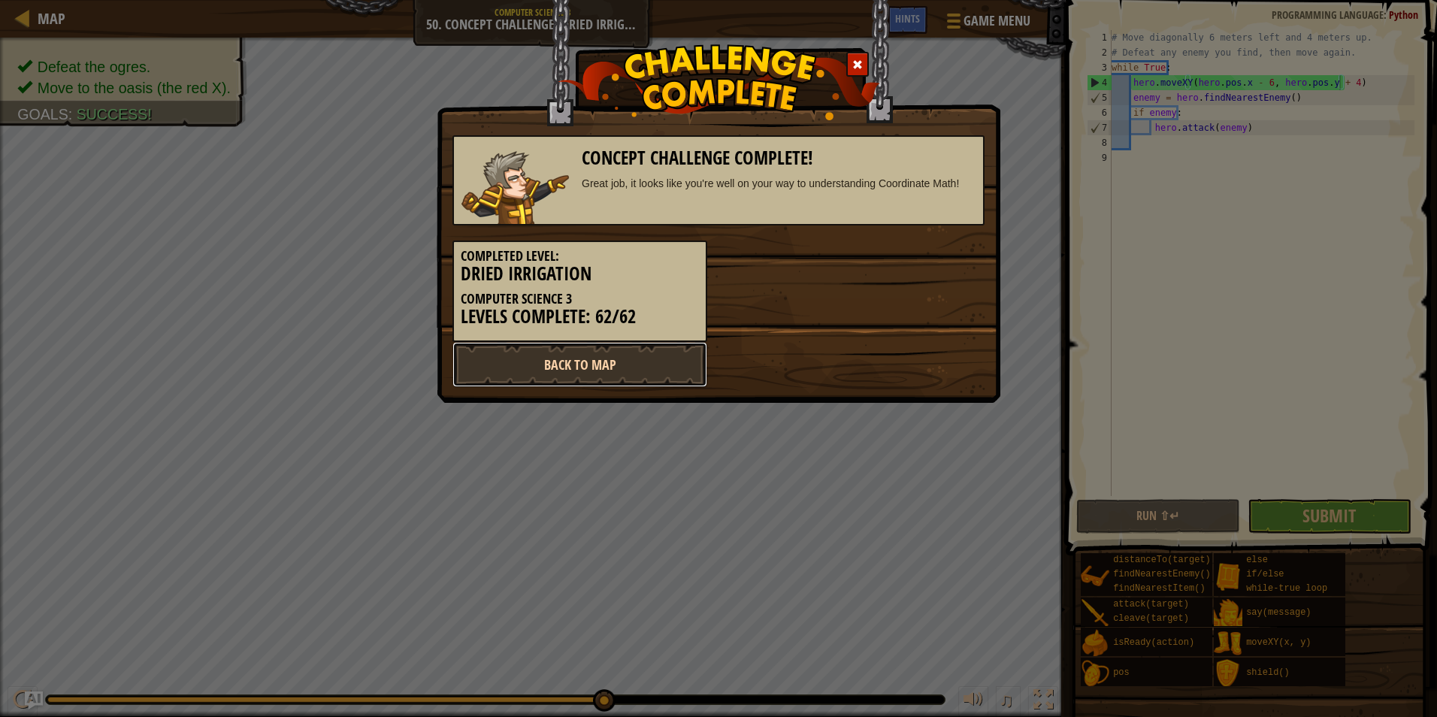
click at [499, 379] on link "Back to Map" at bounding box center [580, 364] width 255 height 45
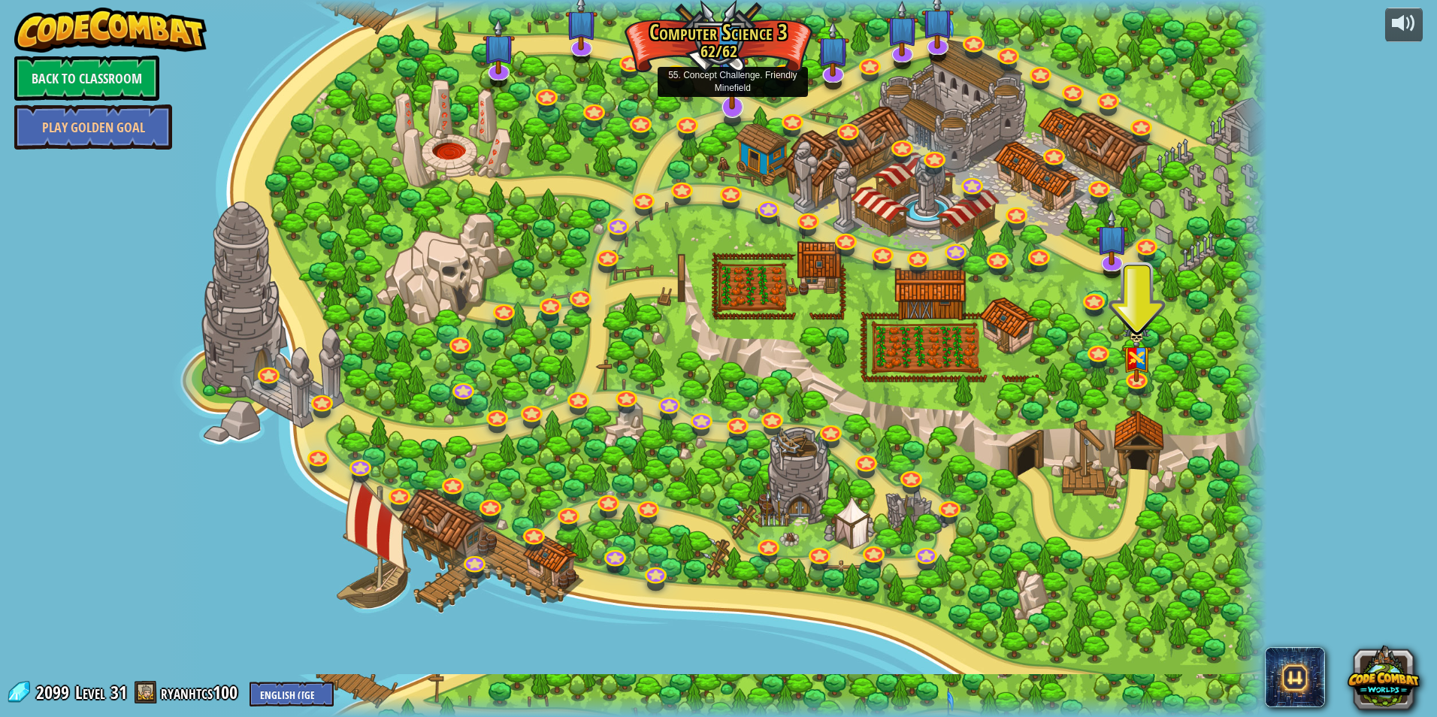
click at [731, 101] on img at bounding box center [732, 72] width 32 height 74
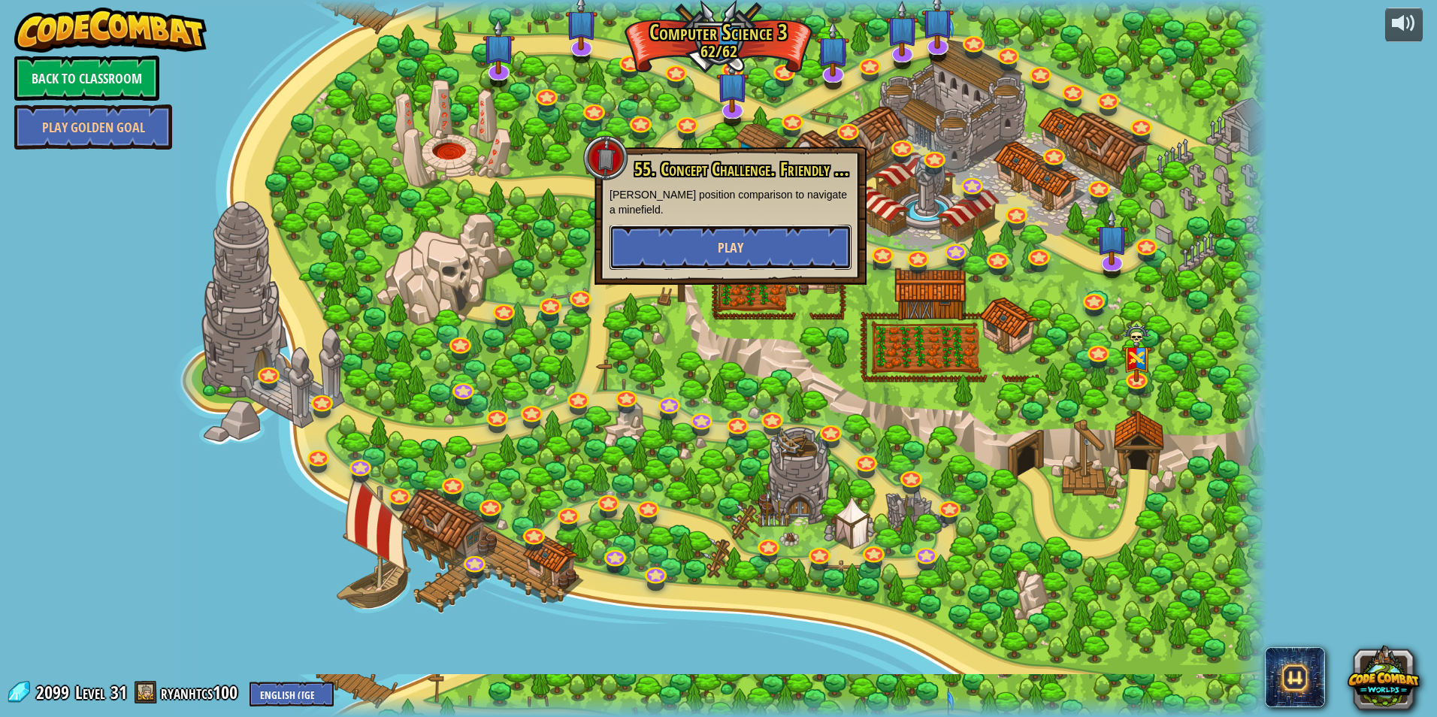
click at [722, 241] on span "Play" at bounding box center [731, 247] width 26 height 19
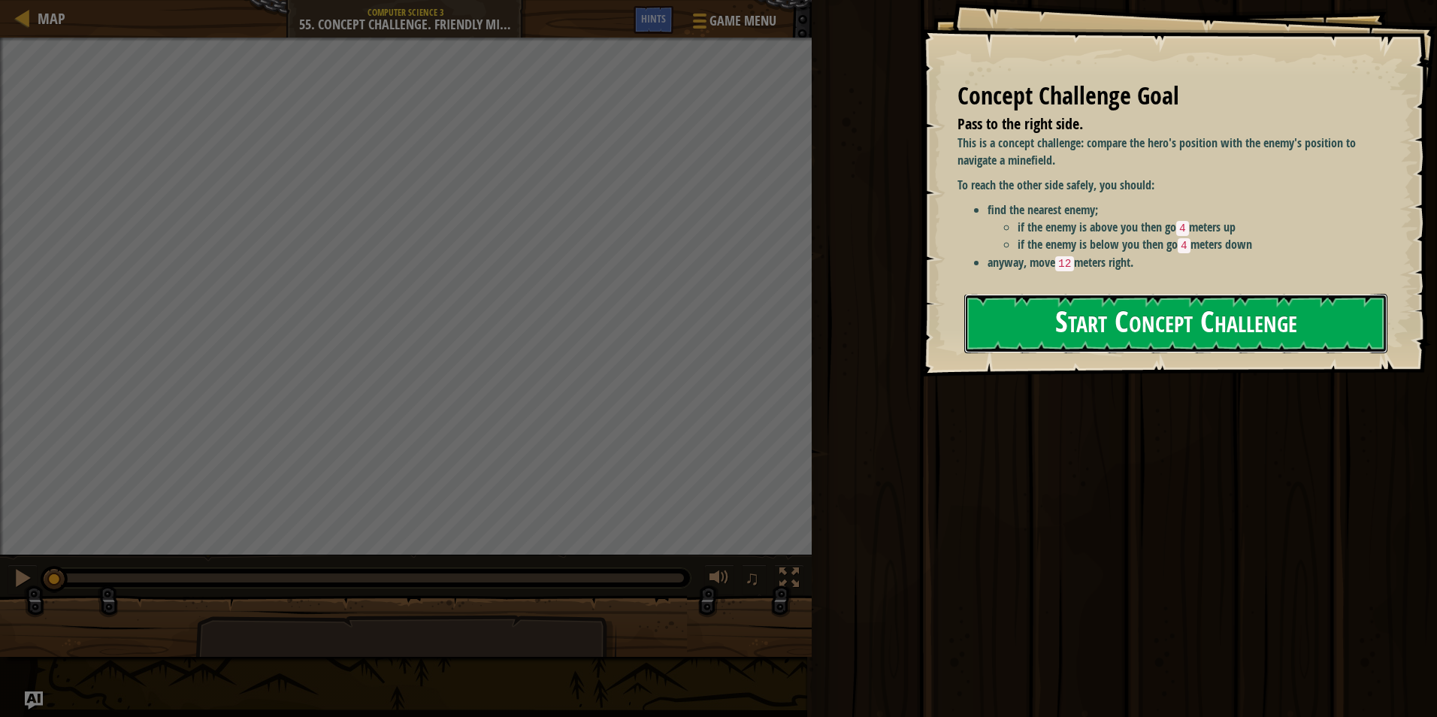
click at [1064, 349] on button "Start Concept Challenge" at bounding box center [1175, 323] width 423 height 59
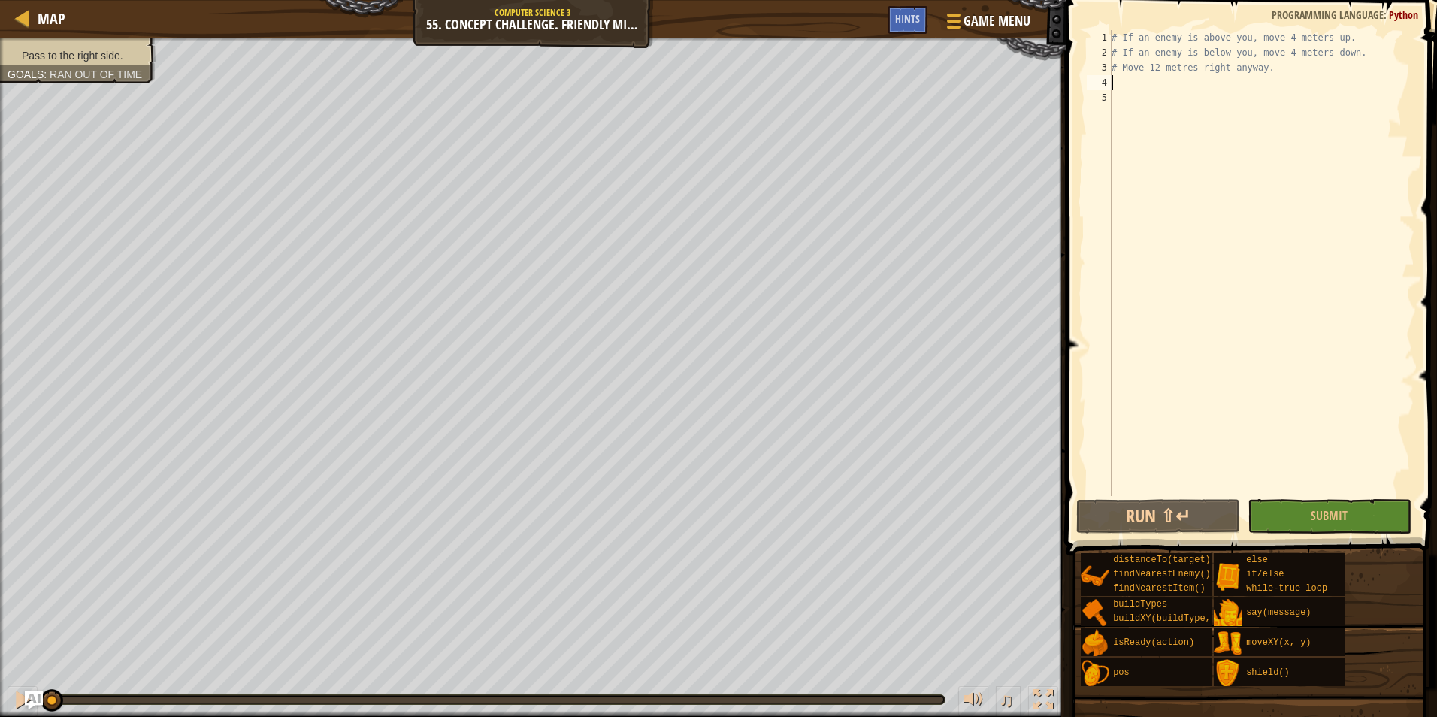
click at [1152, 80] on div "# If an enemy is above you, move 4 meters up. # If an enemy is below you, move …" at bounding box center [1262, 278] width 306 height 496
click at [1118, 515] on button "Run ⇧↵" at bounding box center [1158, 516] width 164 height 35
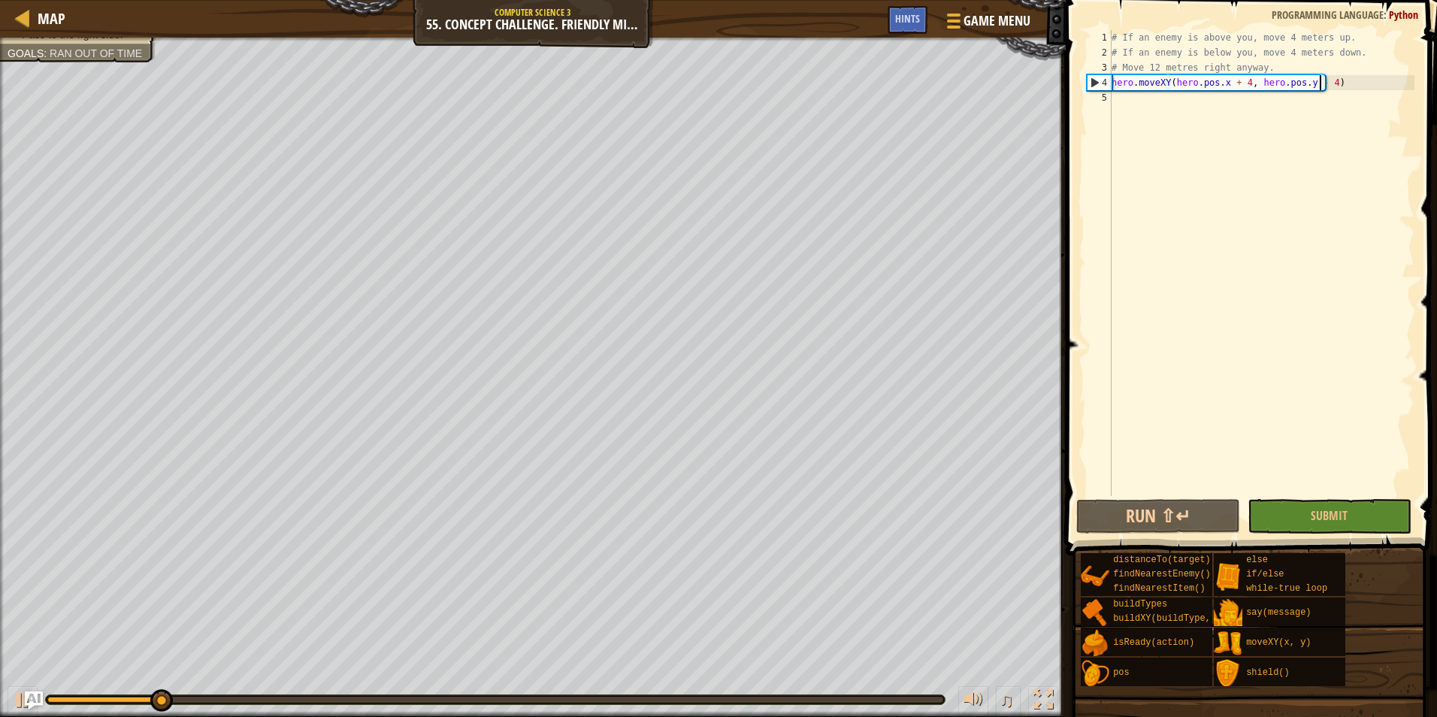
click at [1358, 50] on div "# If an enemy is above you, move 4 meters up. # If an enemy is below you, move …" at bounding box center [1262, 278] width 306 height 496
type textarea "# If an enemy is below you, move 4 meters down."
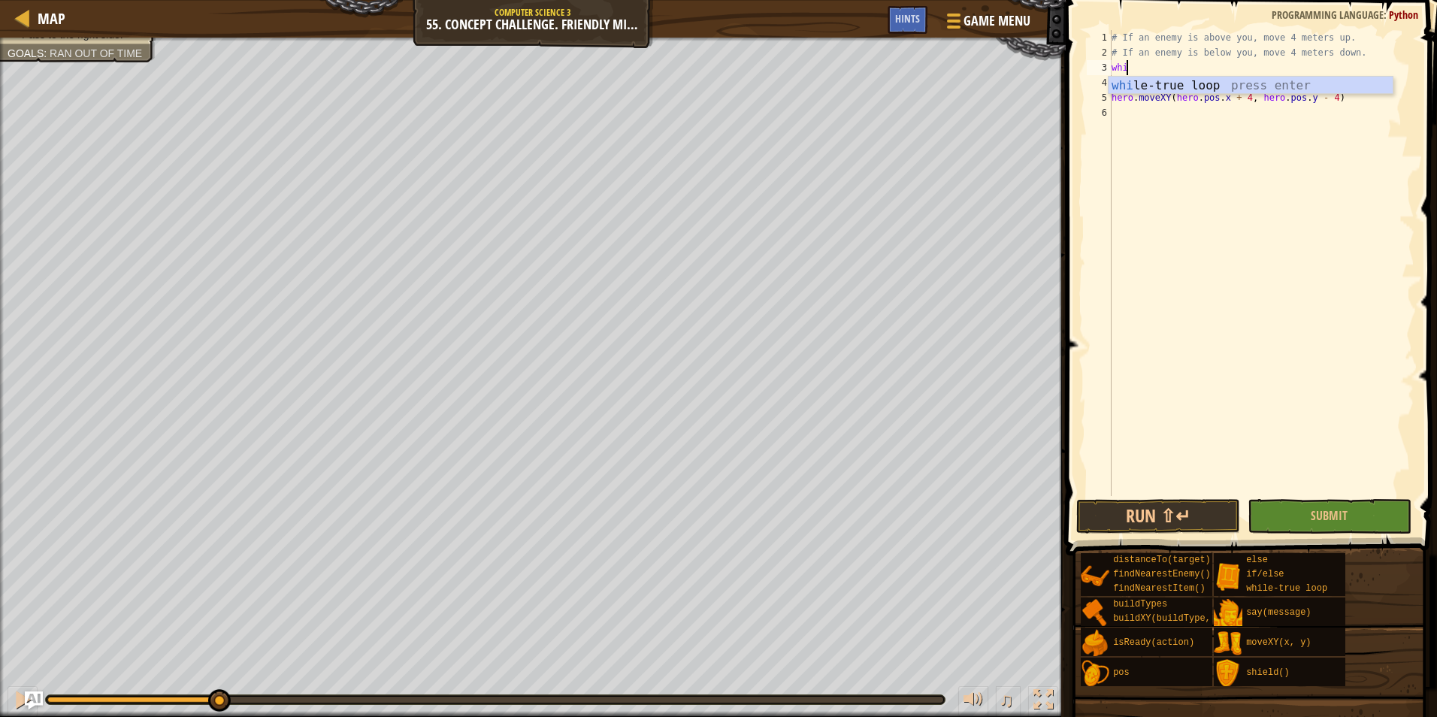
type textarea "while"
drag, startPoint x: 1110, startPoint y: 98, endPoint x: 1131, endPoint y: 98, distance: 21.0
click at [1131, 98] on div "1 2 3 4 5 6 7 # If an enemy is above you, move 4 meters up. # If an enemy is be…" at bounding box center [1249, 263] width 331 height 466
click at [1360, 58] on div "# If an enemy is above you, move 4 meters up. # If an enemy is below you, move …" at bounding box center [1262, 278] width 306 height 496
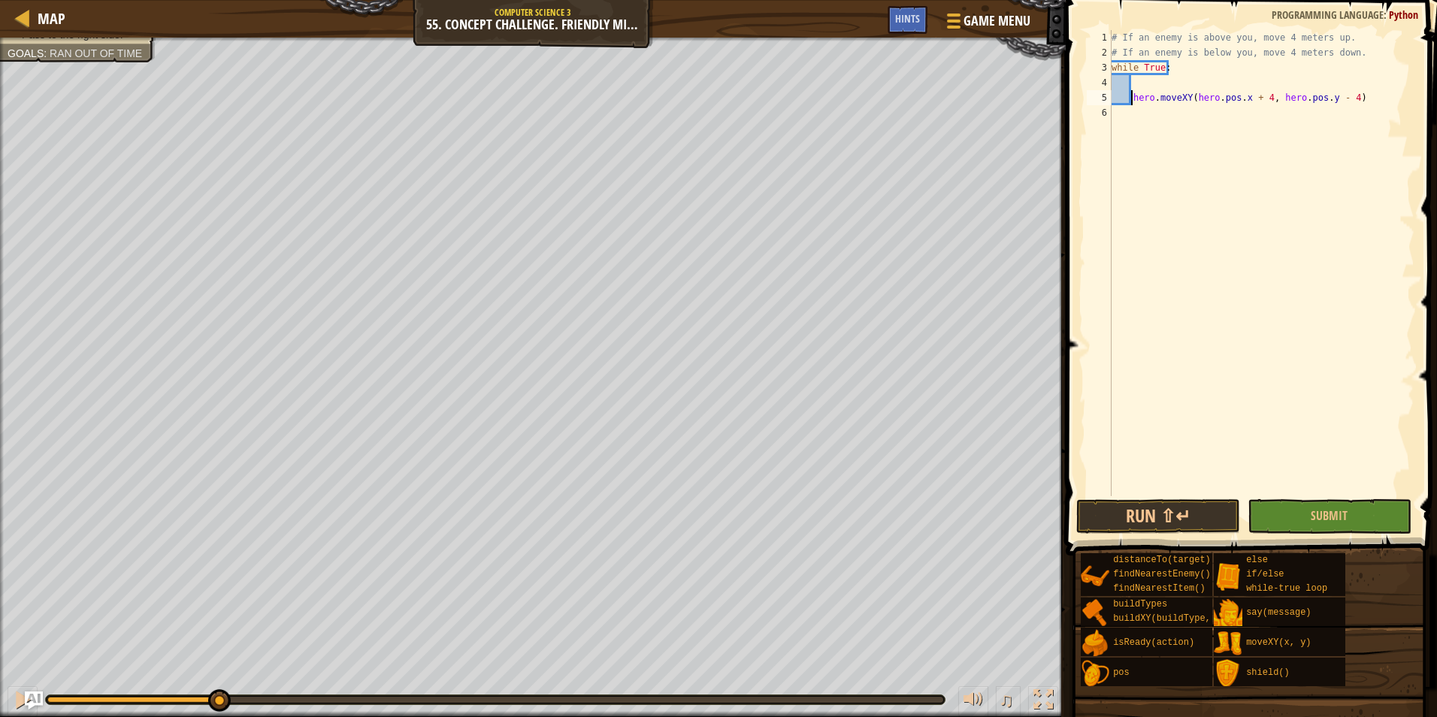
type textarea "# If an enemy is below you, move 4 meters down."
click at [1129, 523] on button "Run ⇧↵" at bounding box center [1158, 516] width 164 height 35
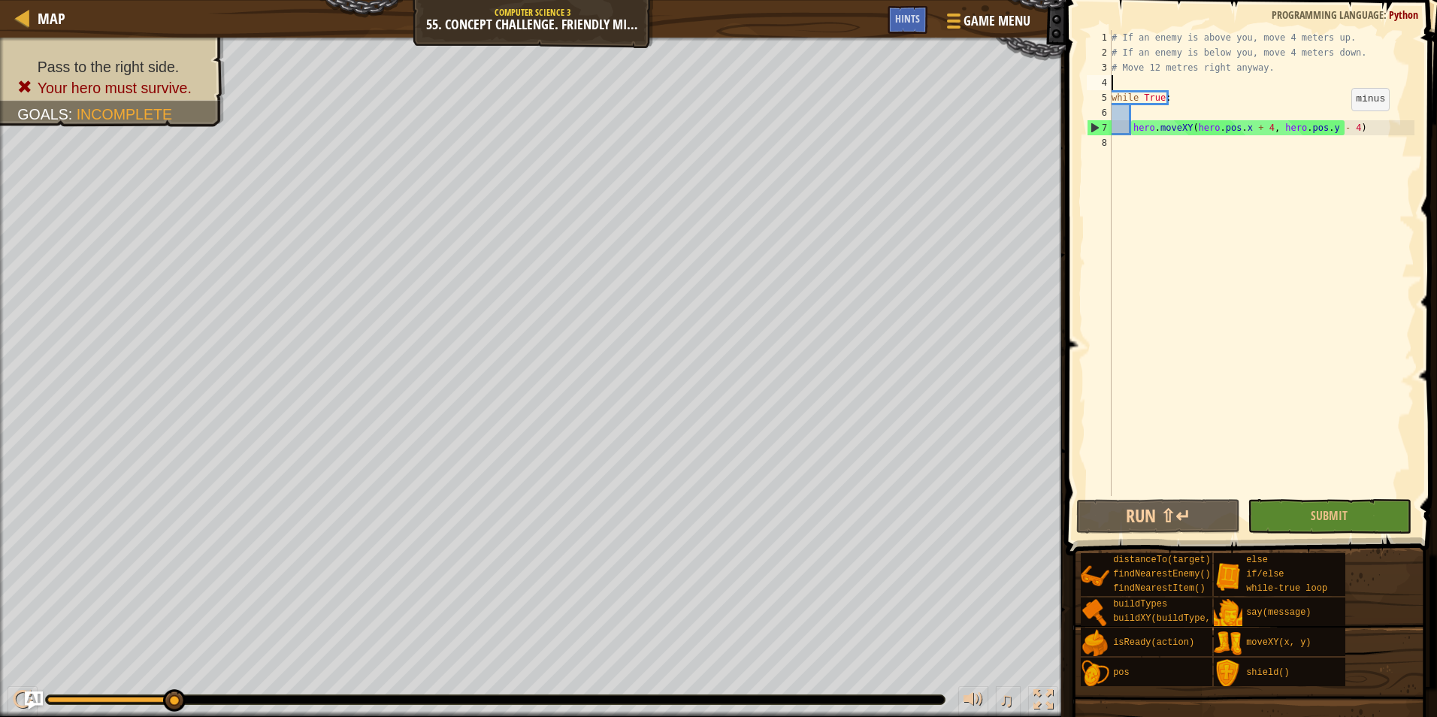
click at [1339, 126] on div "# If an enemy is above you, move 4 meters up. # If an enemy is below you, move …" at bounding box center [1262, 278] width 306 height 496
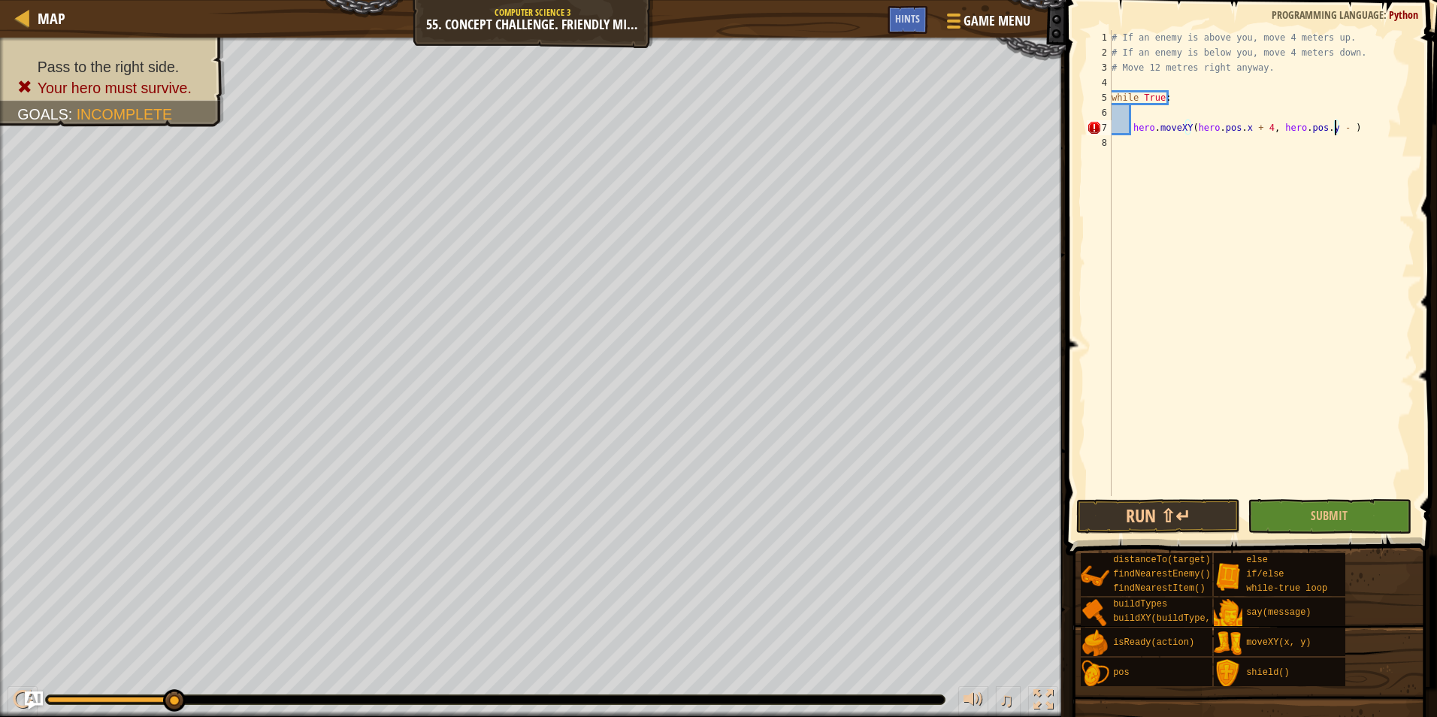
scroll to position [7, 19]
click at [1181, 513] on button "Run ⇧↵" at bounding box center [1158, 516] width 164 height 35
click at [1260, 128] on div "# If an enemy is above you, move 4 meters up. # If an enemy is below you, move …" at bounding box center [1262, 278] width 306 height 496
click at [1205, 501] on button "Run ⇧↵" at bounding box center [1158, 516] width 164 height 35
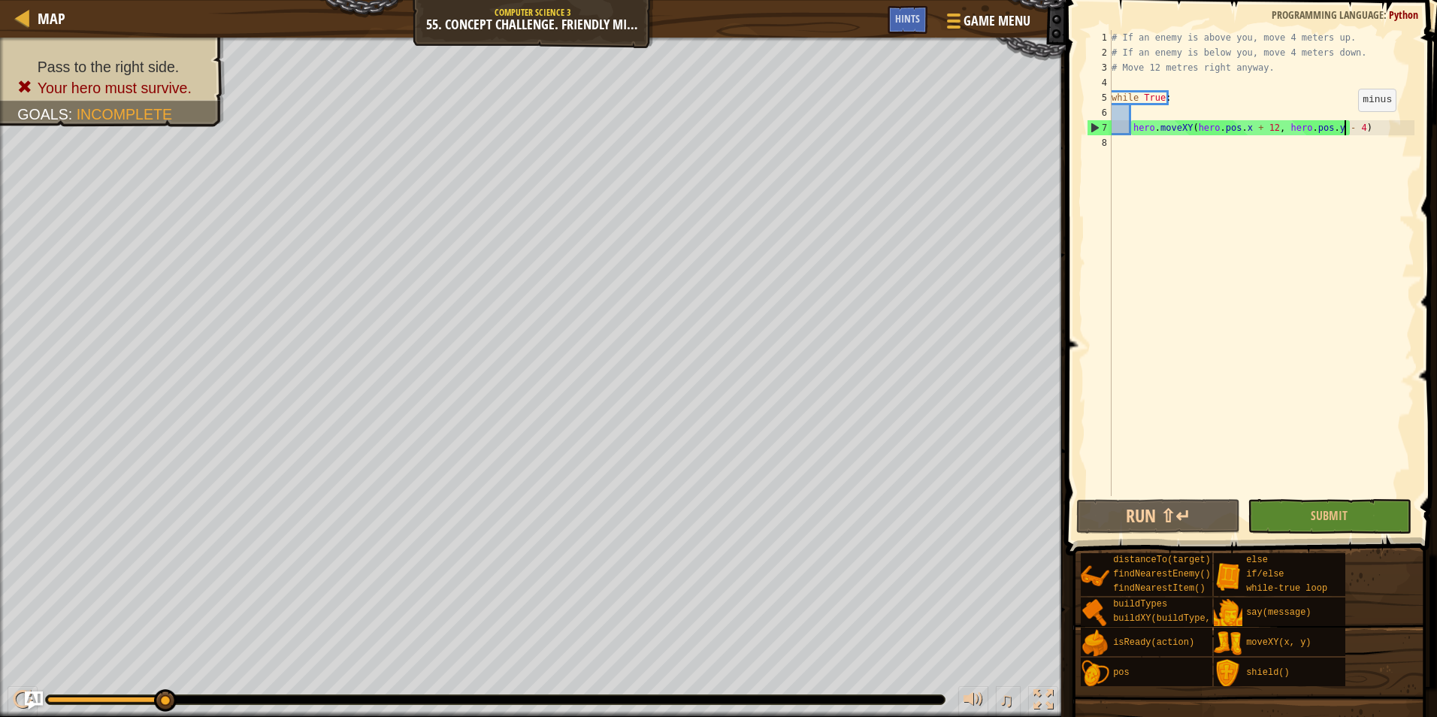
click at [1346, 126] on div "# If an enemy is above you, move 4 meters up. # If an enemy is below you, move …" at bounding box center [1262, 278] width 306 height 496
click at [1364, 127] on div "# If an enemy is above you, move 4 meters up. # If an enemy is below you, move …" at bounding box center [1262, 278] width 306 height 496
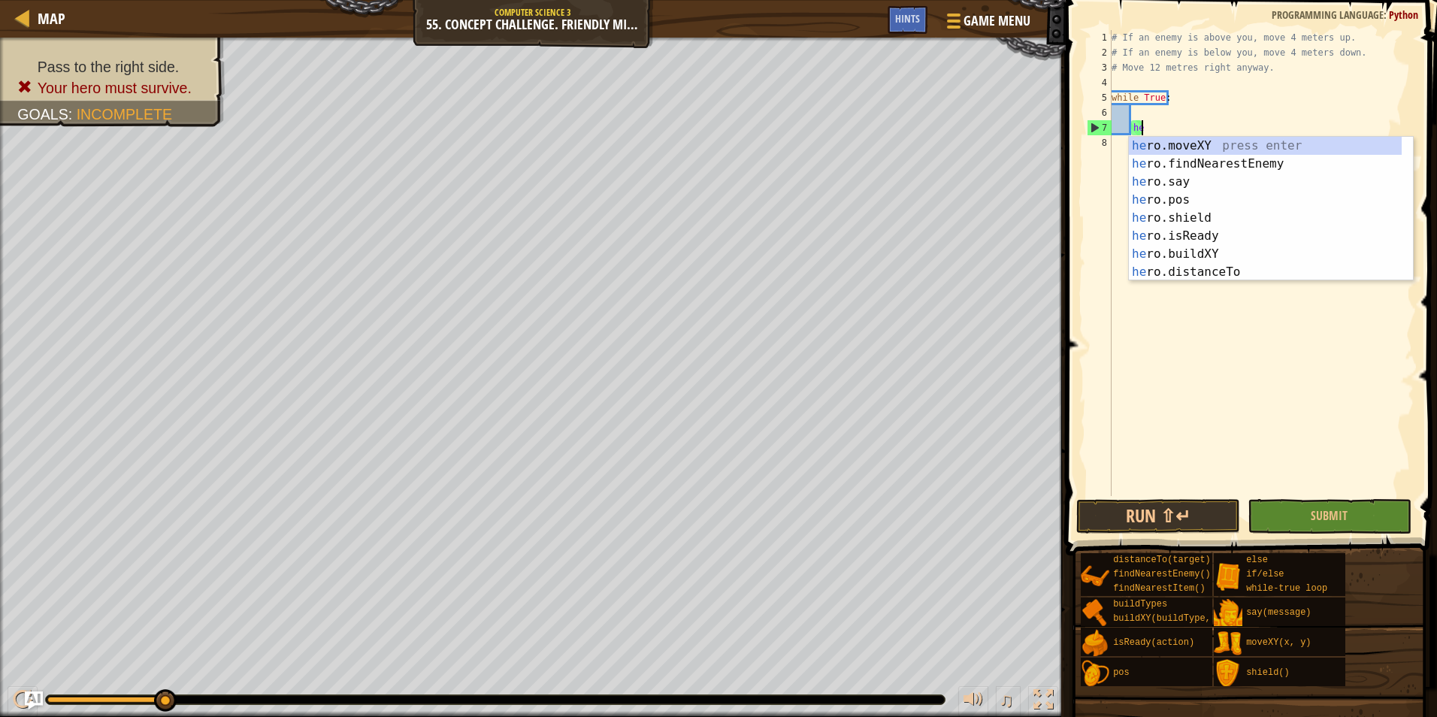
type textarea "h"
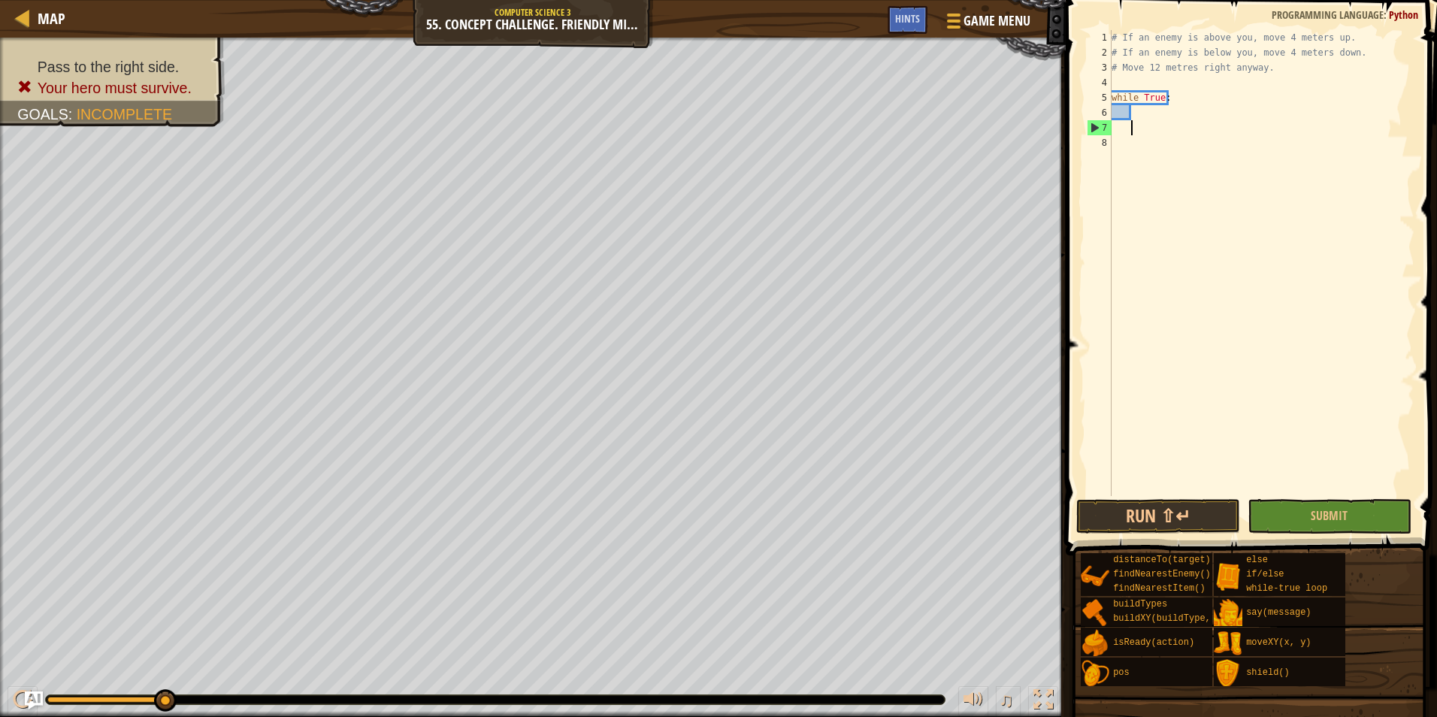
scroll to position [7, 1]
type textarea "enemy"
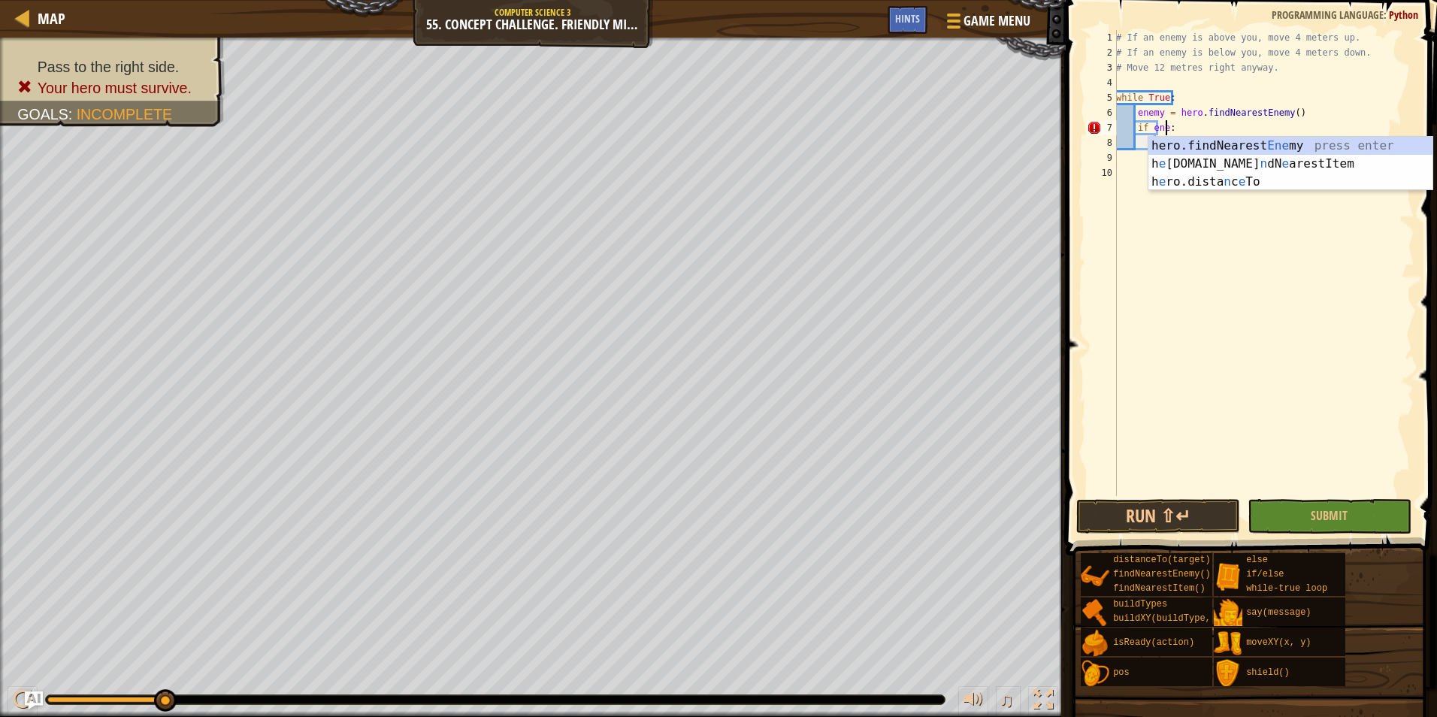
scroll to position [7, 5]
type textarea "if enemy:"
click at [1237, 305] on div "# If an enemy is above you, move 4 meters up. # If an enemy is below you, move …" at bounding box center [1263, 278] width 301 height 496
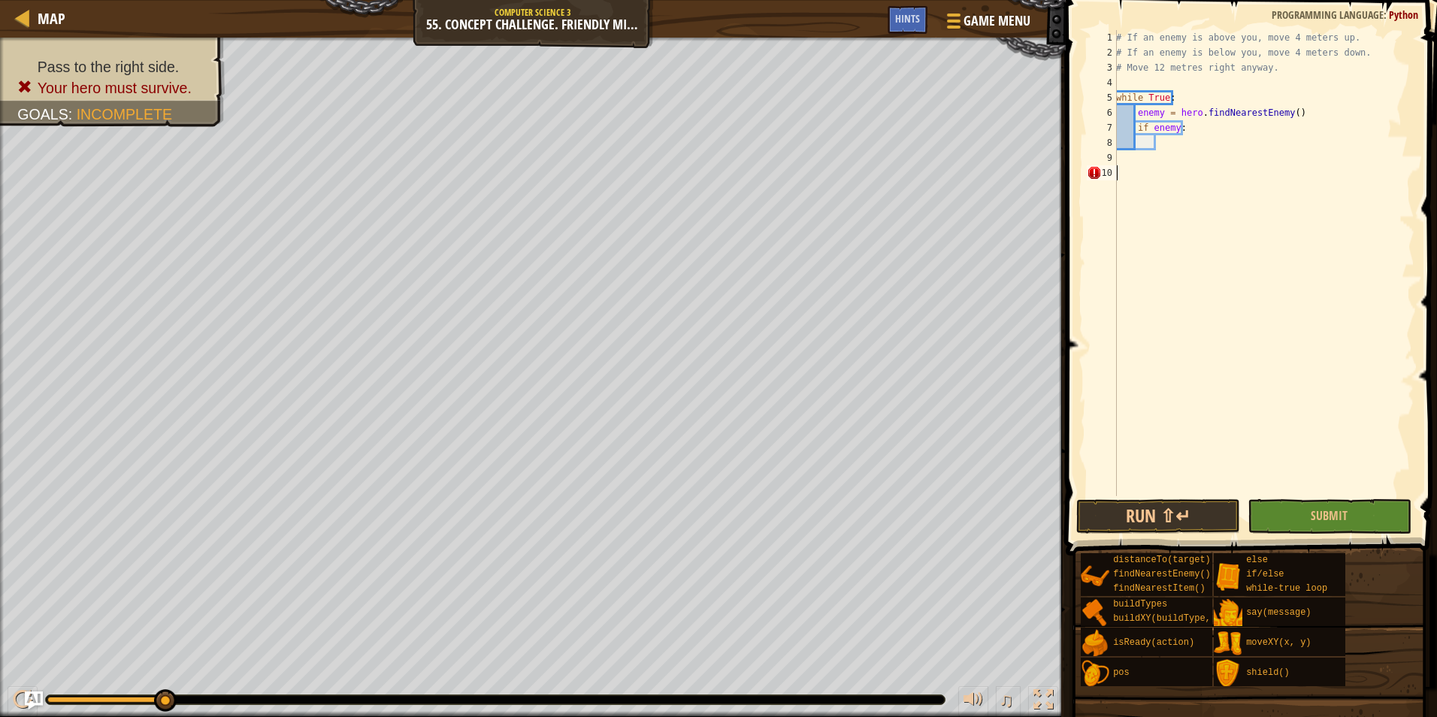
scroll to position [7, 0]
click at [1191, 141] on div "# If an enemy is above you, move 4 meters up. # If an enemy is below you, move …" at bounding box center [1263, 278] width 301 height 496
click at [1173, 126] on div "# If an enemy is above you, move 4 meters up. # If an enemy is below you, move …" at bounding box center [1263, 278] width 301 height 496
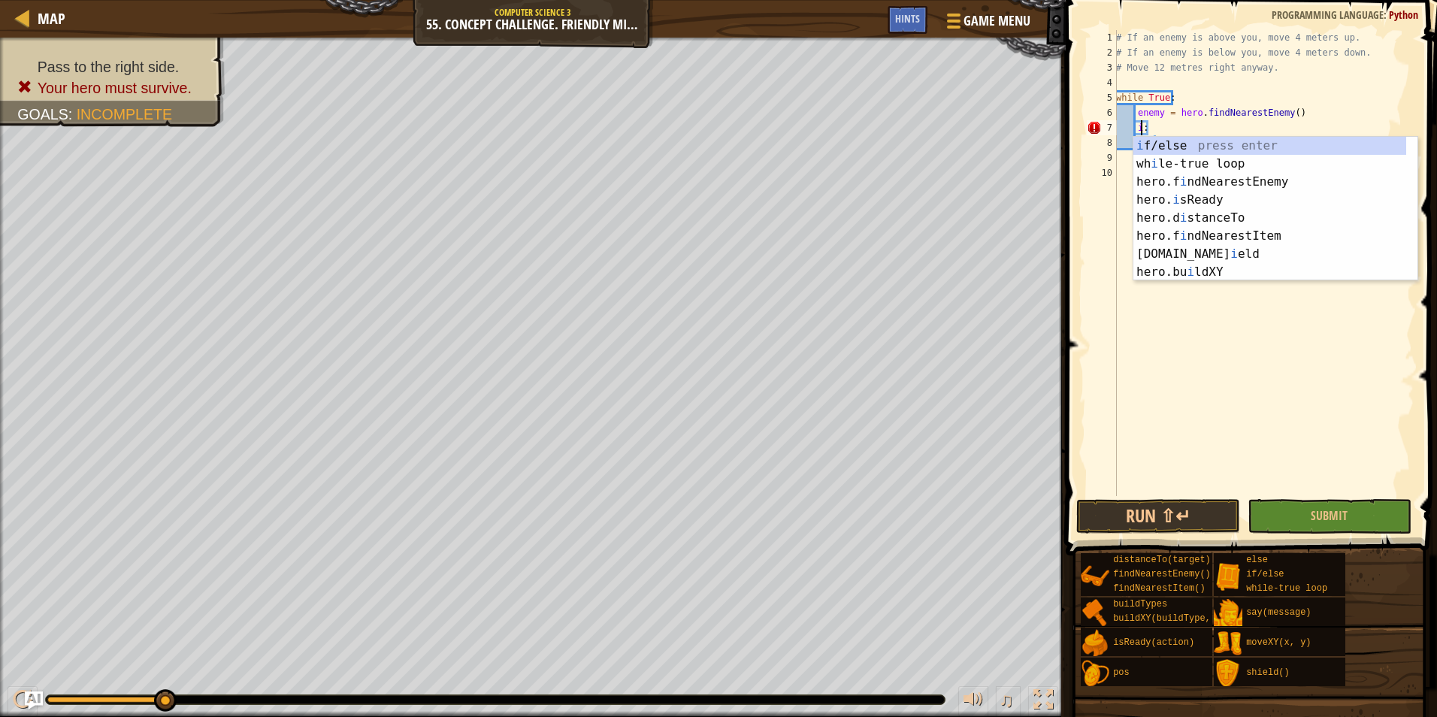
type textarea ":"
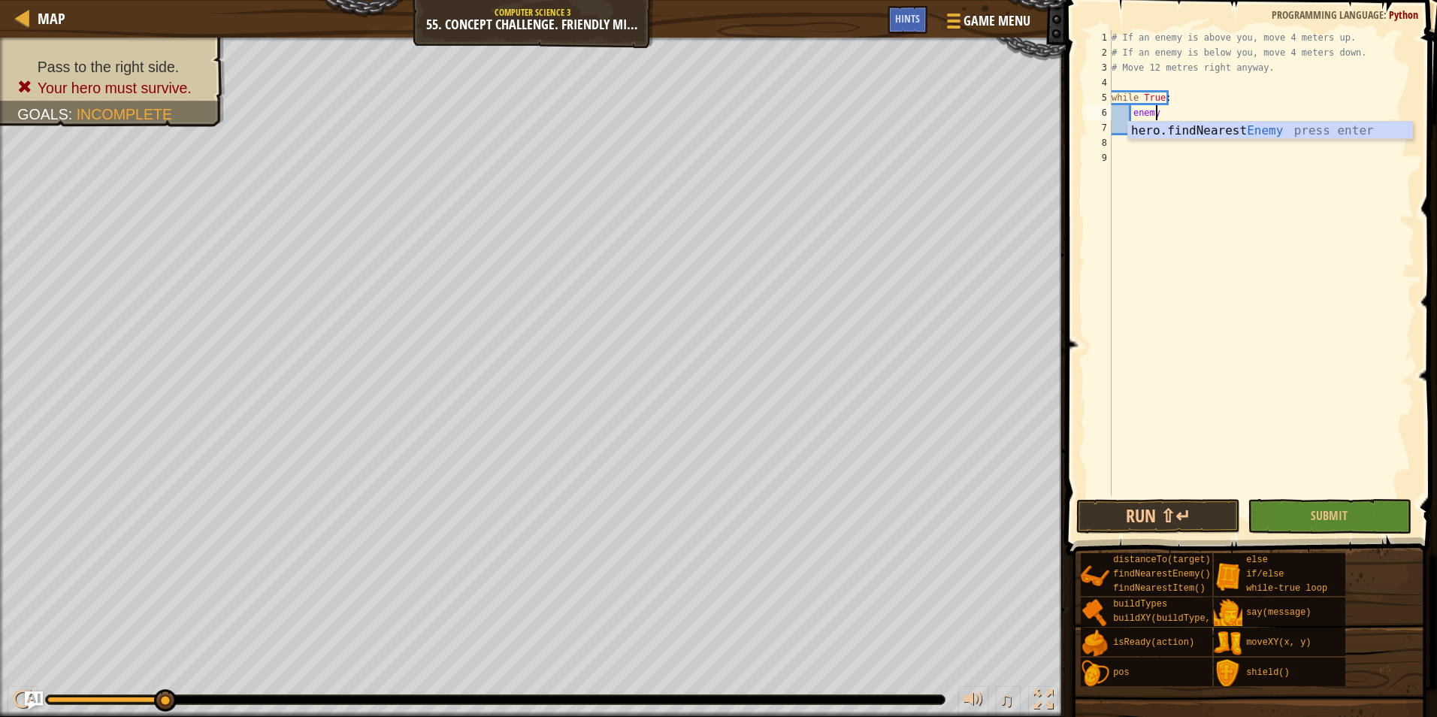
type textarea "e"
click at [1394, 510] on button "Submit" at bounding box center [1330, 516] width 164 height 35
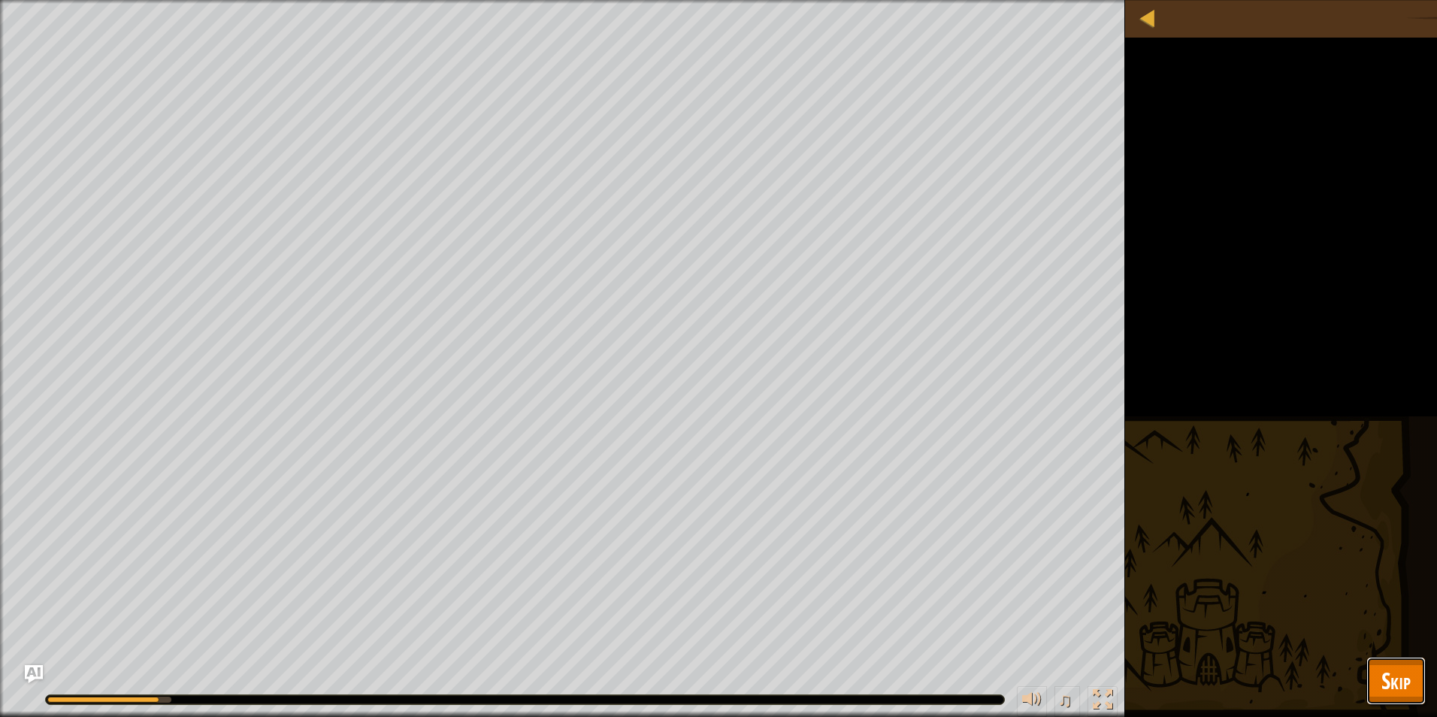
click at [1394, 664] on button "Skip" at bounding box center [1396, 681] width 59 height 48
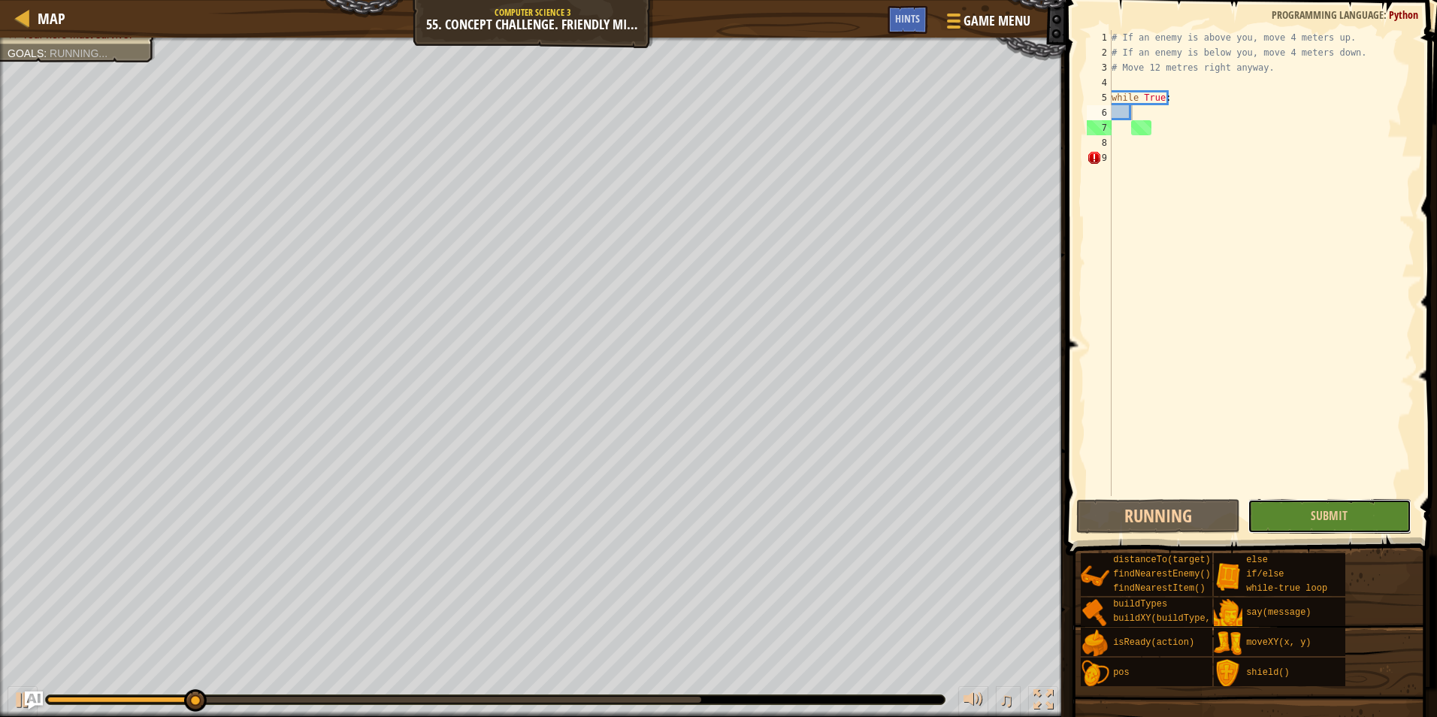
click at [1366, 521] on button "Submit" at bounding box center [1330, 516] width 164 height 35
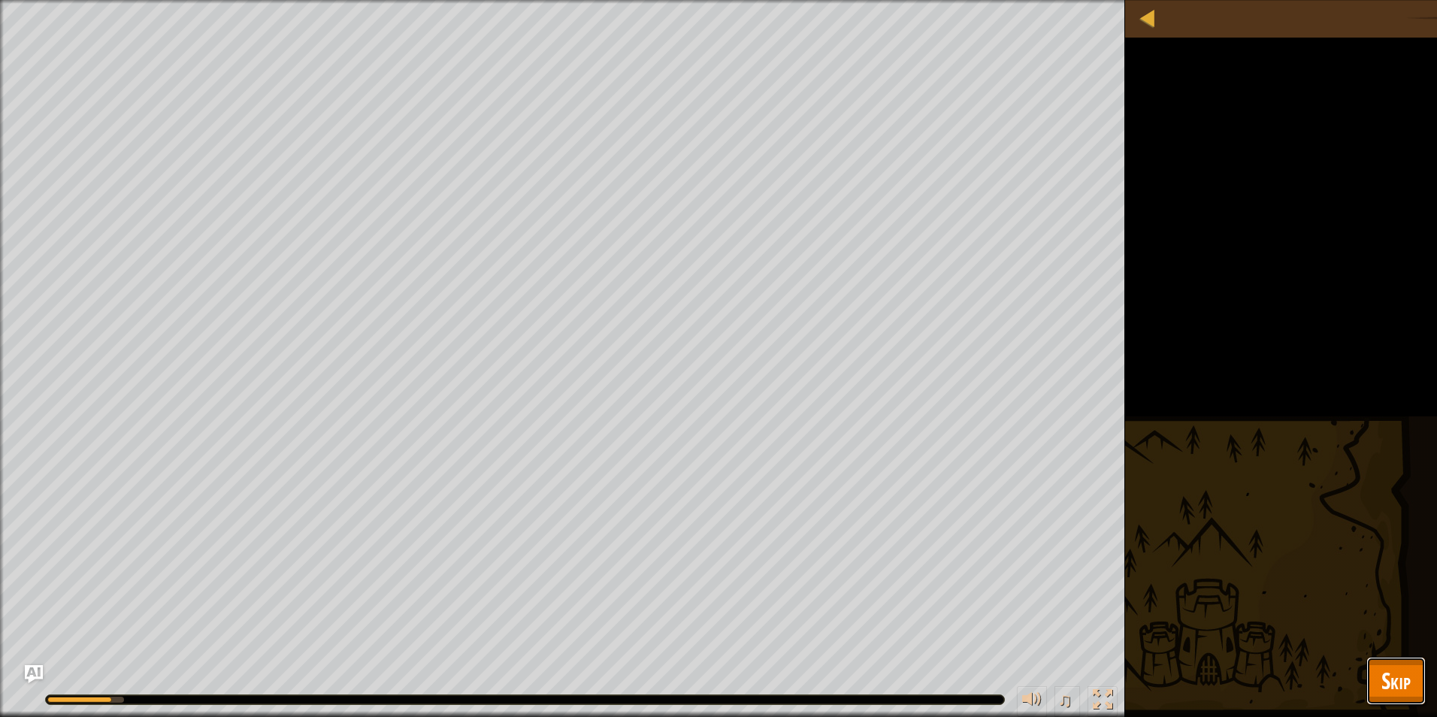
click at [1383, 673] on span "Skip" at bounding box center [1396, 680] width 29 height 31
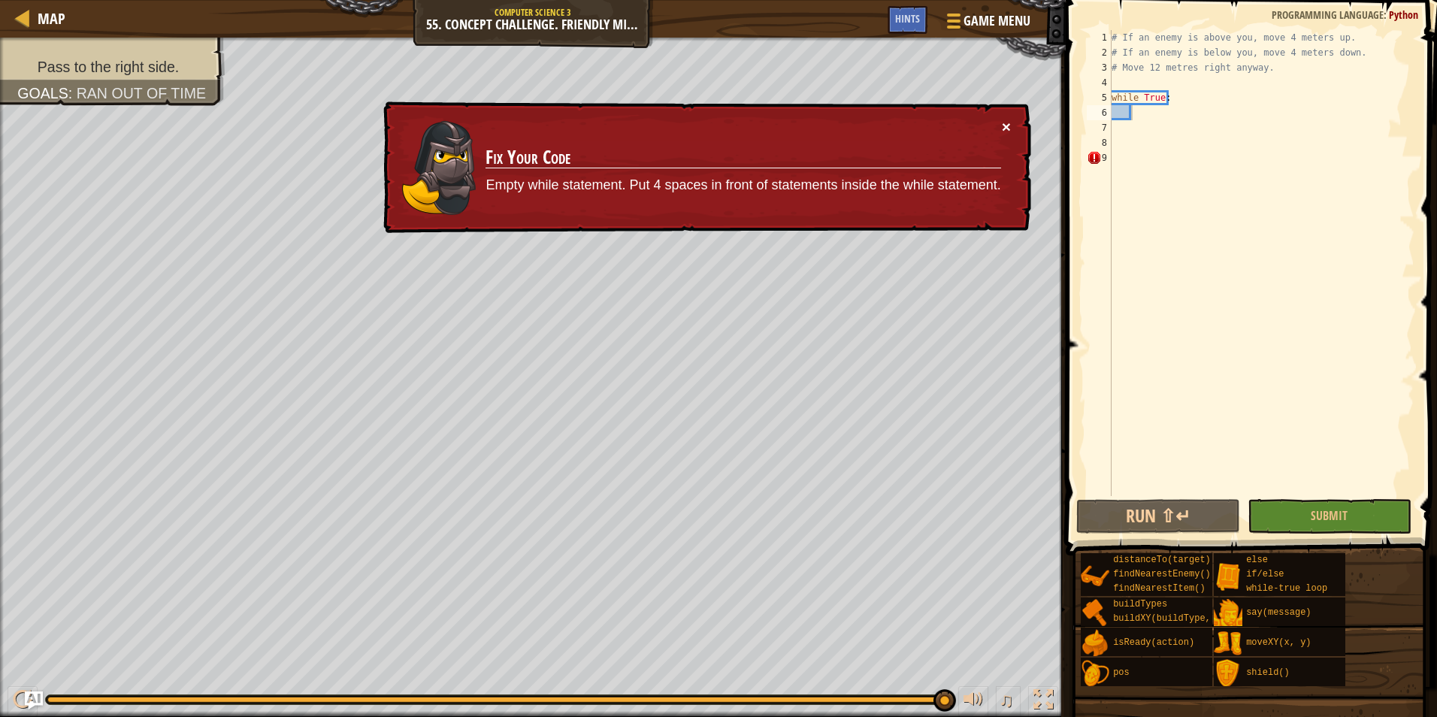
click at [1004, 124] on button "×" at bounding box center [1006, 127] width 9 height 16
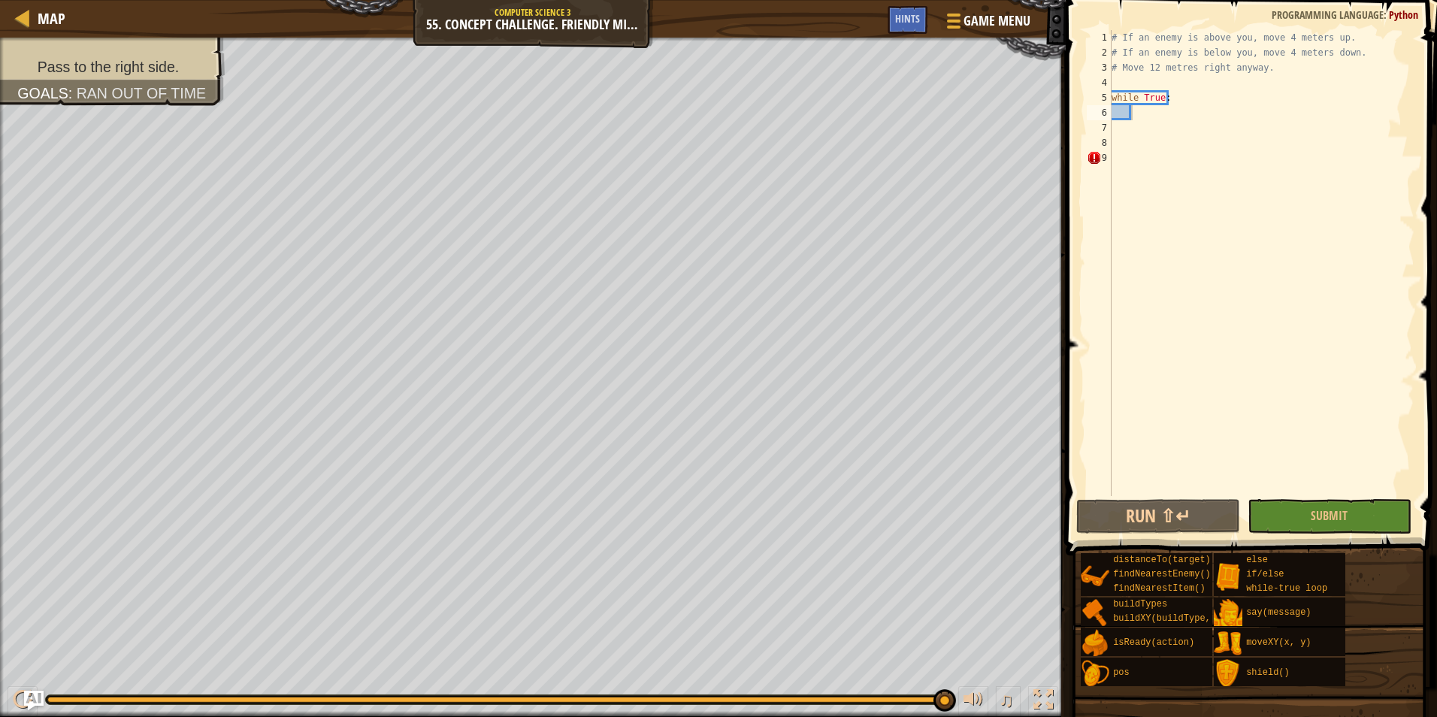
click at [27, 695] on img "Ask AI" at bounding box center [34, 701] width 20 height 20
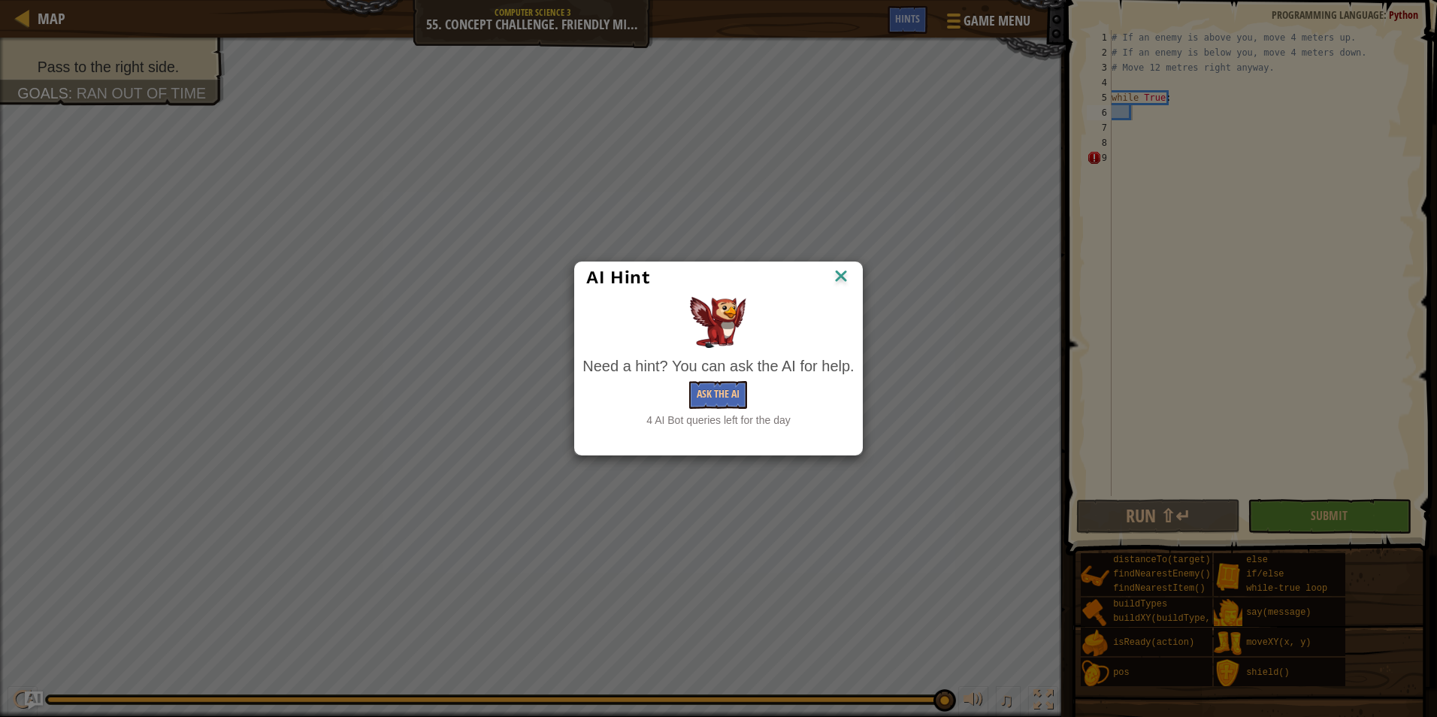
click at [845, 270] on img at bounding box center [841, 277] width 20 height 23
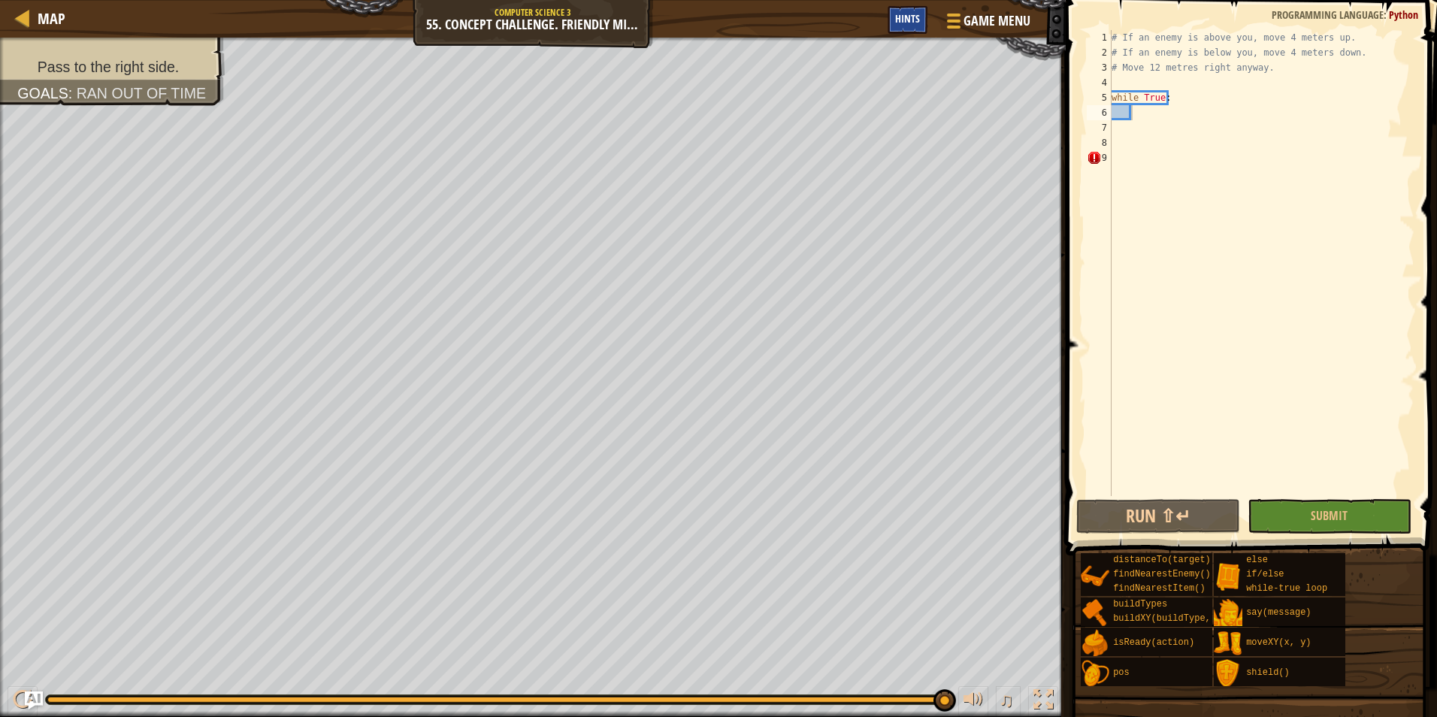
click at [904, 27] on div "Hints" at bounding box center [908, 20] width 40 height 28
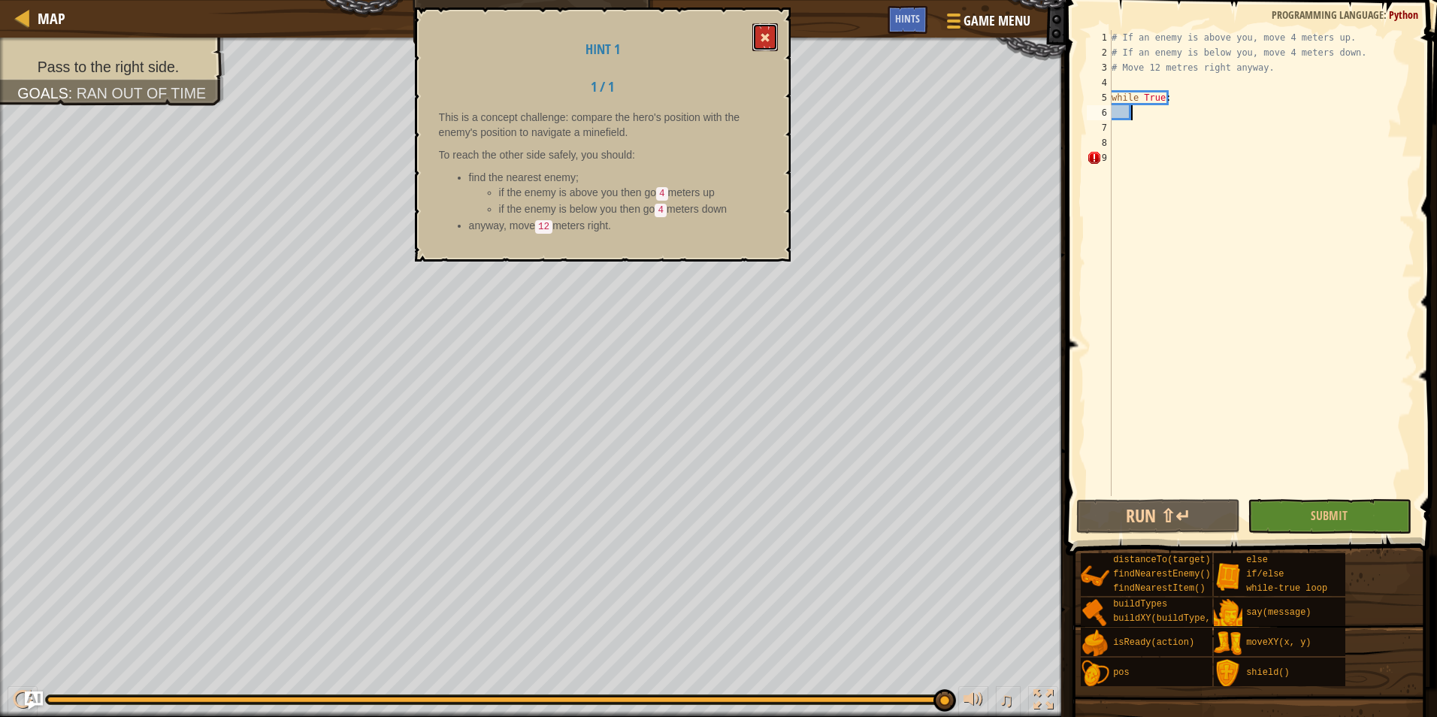
click at [755, 38] on button at bounding box center [765, 37] width 26 height 28
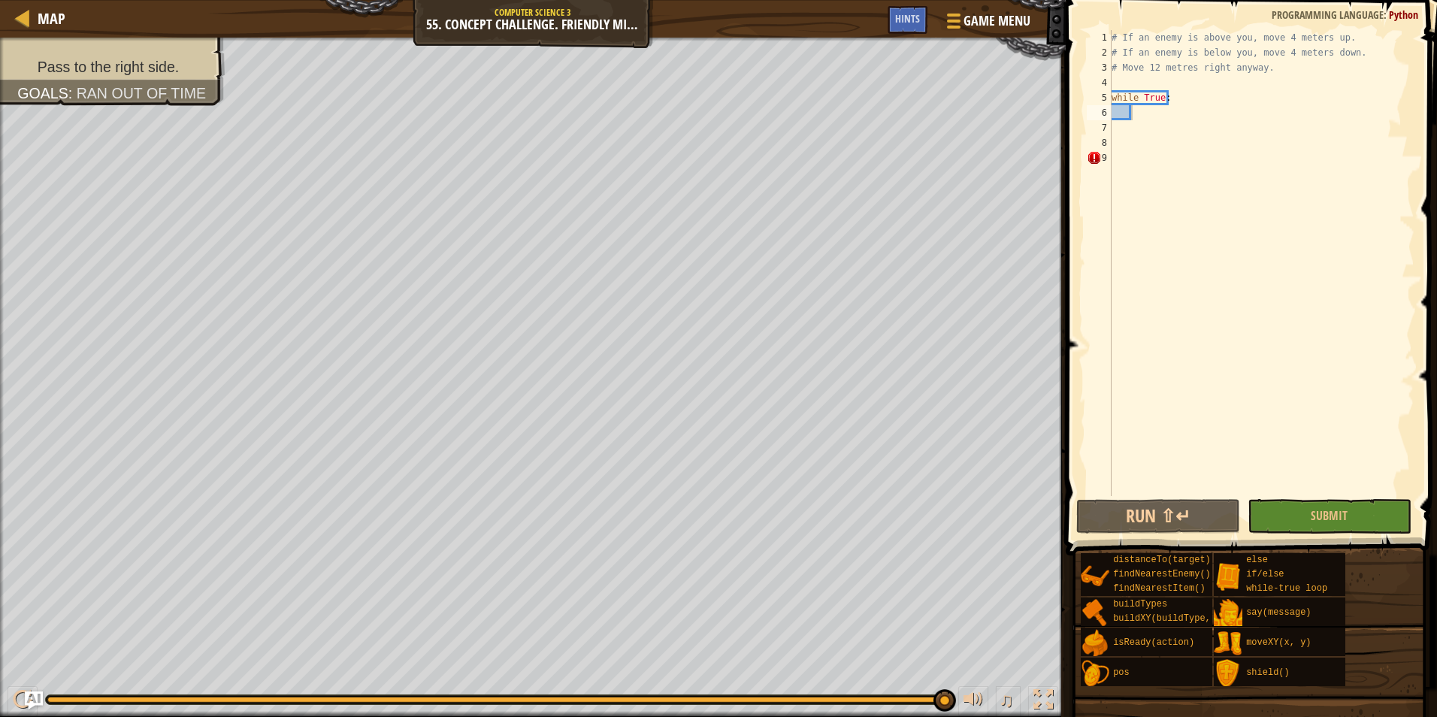
click at [1143, 83] on div "# If an enemy is above you, move 4 meters up. # If an enemy is below you, move …" at bounding box center [1262, 278] width 306 height 496
type textarea "# Move 12 metres right anyway."
click at [1217, 95] on div "# If an enemy is above you, move 4 meters up. # If an enemy is below you, move …" at bounding box center [1262, 278] width 306 height 496
type textarea "enemy"
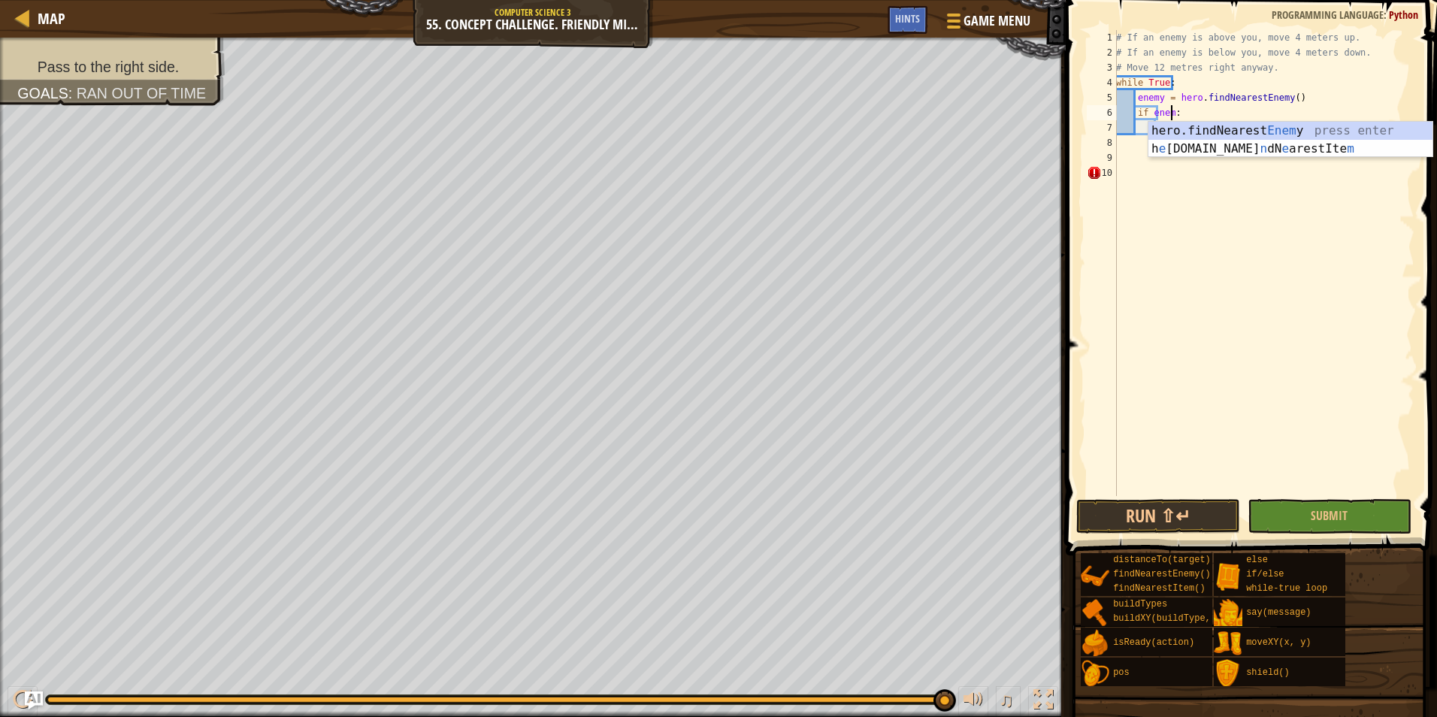
scroll to position [7, 5]
type textarea "if enemy:"
click at [1218, 171] on div "# If an enemy is above you, move 4 meters up. # If an enemy is below you, move …" at bounding box center [1263, 278] width 301 height 496
click at [1185, 124] on div "# If an enemy is above you, move 4 meters up. # If an enemy is below you, move …" at bounding box center [1263, 278] width 301 height 496
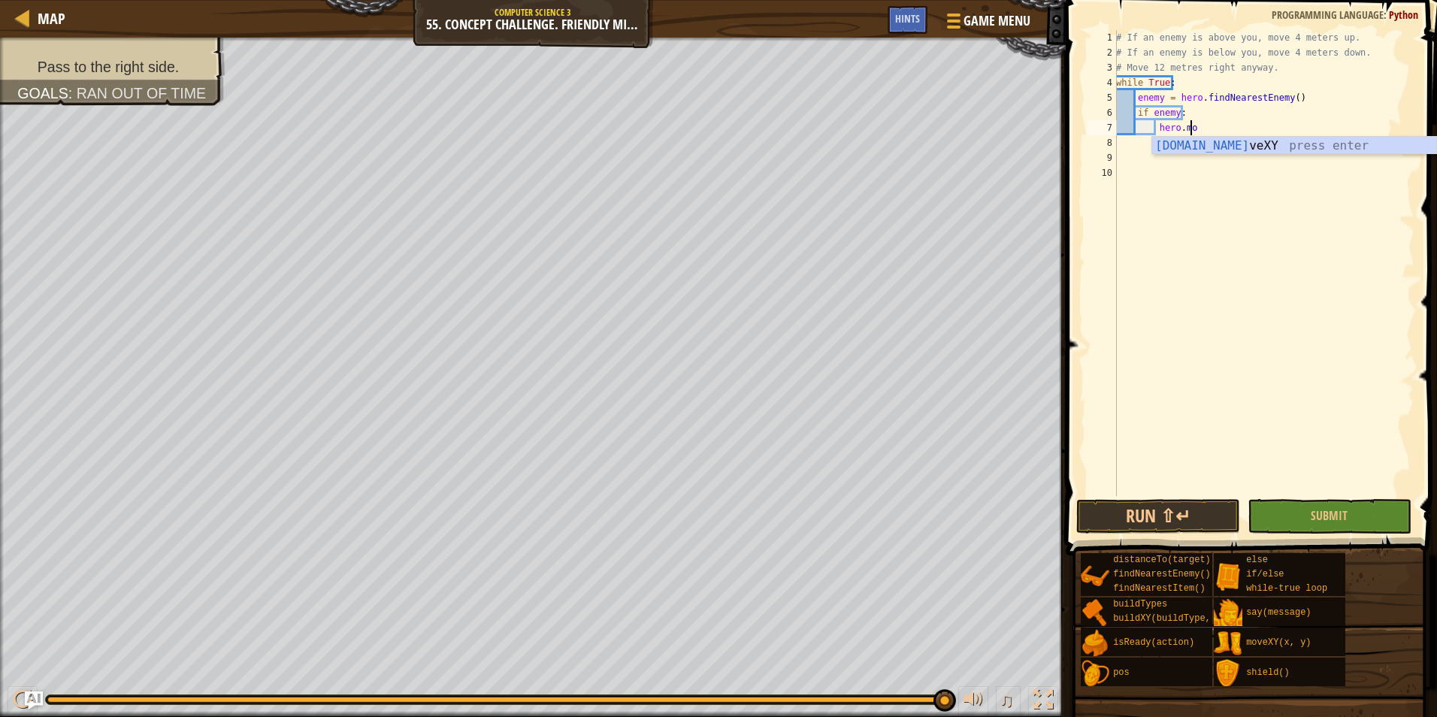
scroll to position [7, 6]
type textarea "hero.moveXY(x, y)"
click at [1342, 507] on button "Submit" at bounding box center [1330, 516] width 164 height 35
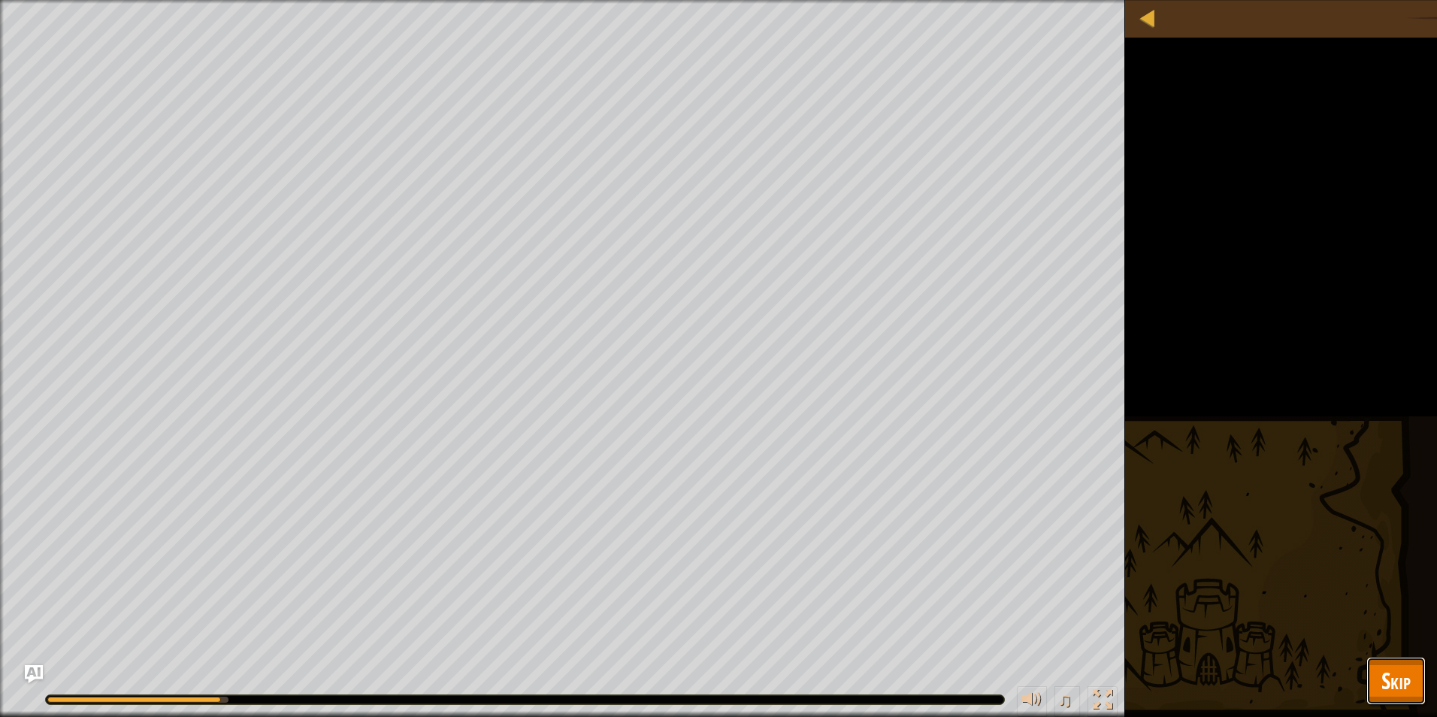
click at [1411, 687] on button "Skip" at bounding box center [1396, 681] width 59 height 48
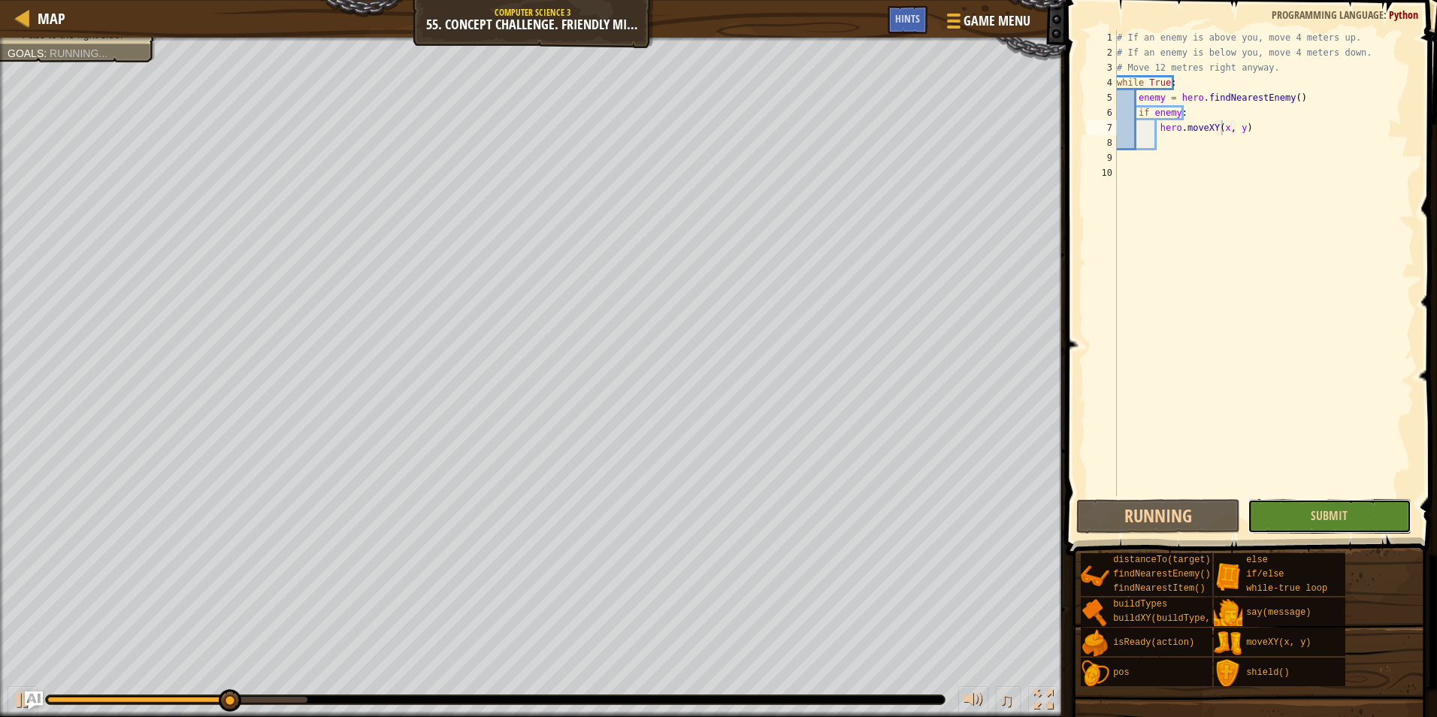
click at [1292, 507] on button "Submit" at bounding box center [1330, 516] width 164 height 35
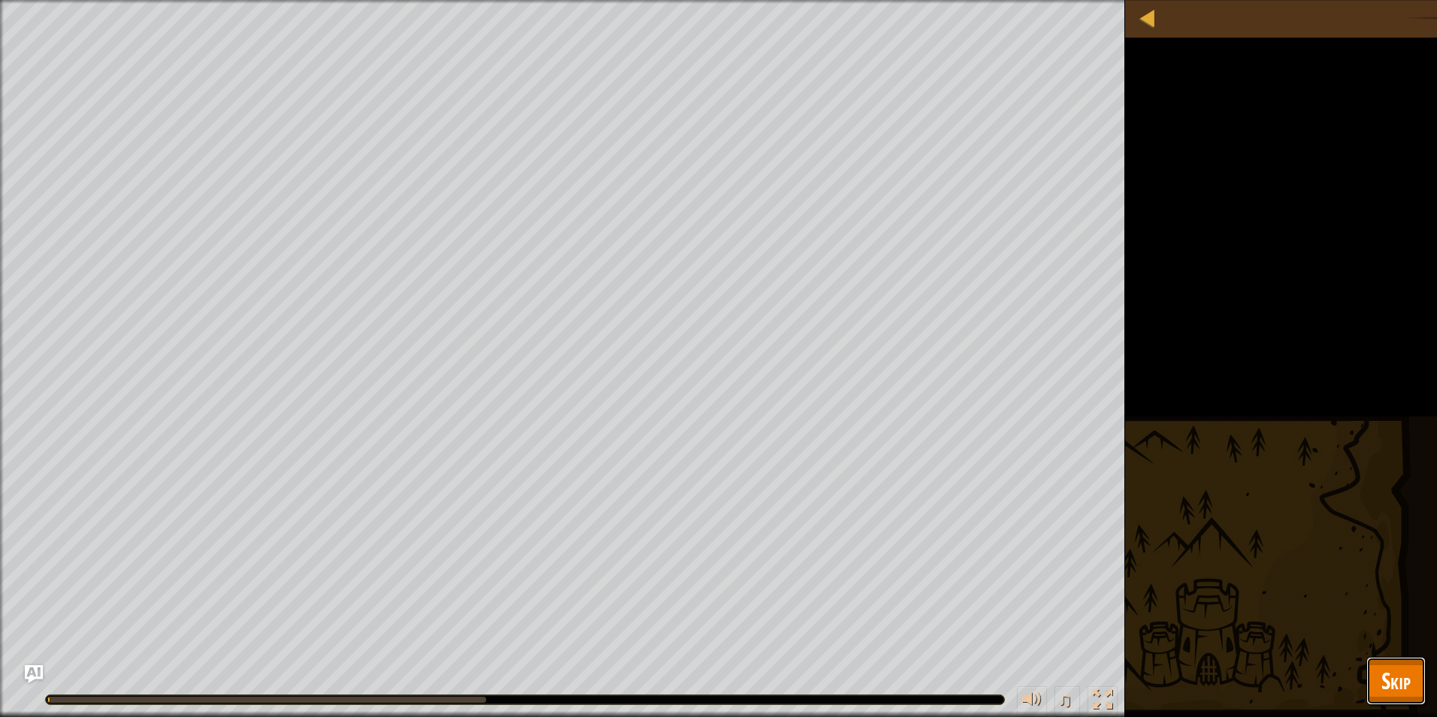
click at [1382, 683] on span "Skip" at bounding box center [1396, 680] width 29 height 31
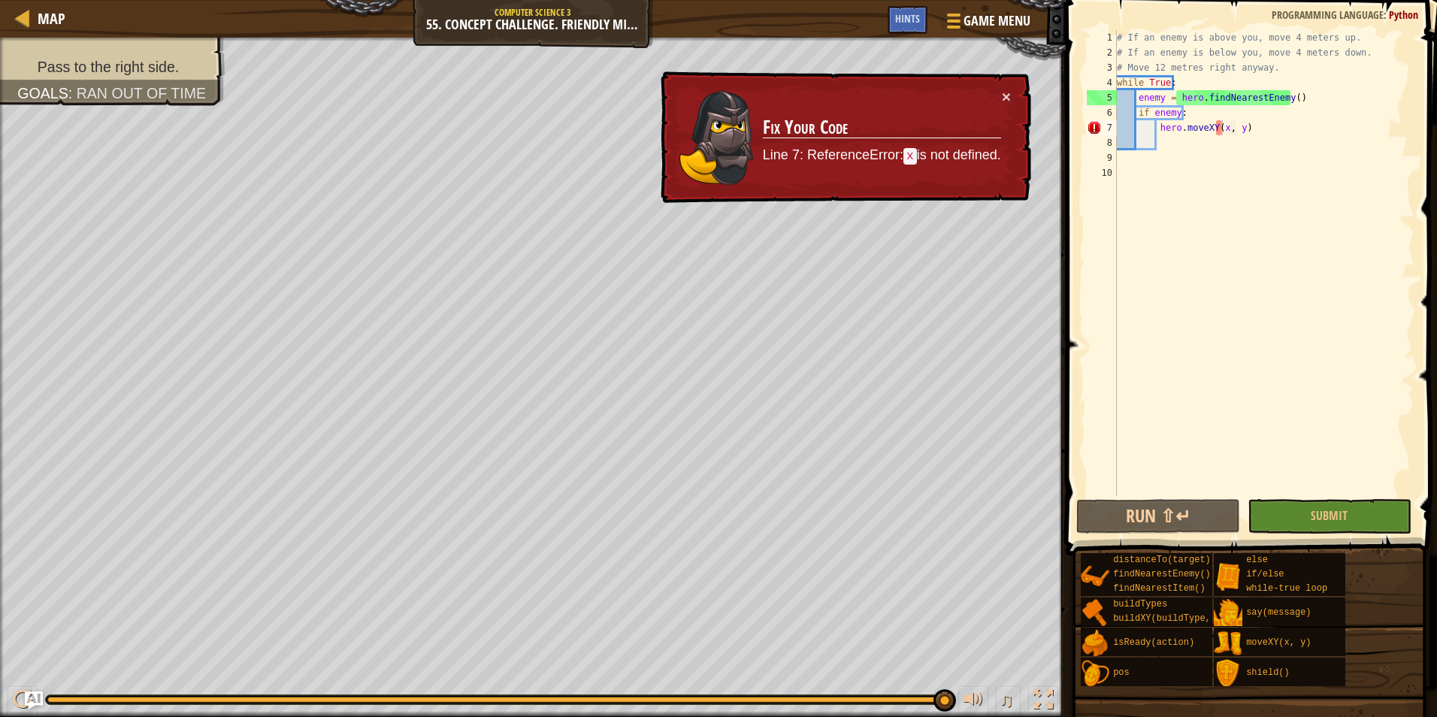
click at [1176, 117] on div "# If an enemy is above you, move 4 meters up. # If an enemy is below you, move …" at bounding box center [1264, 278] width 301 height 496
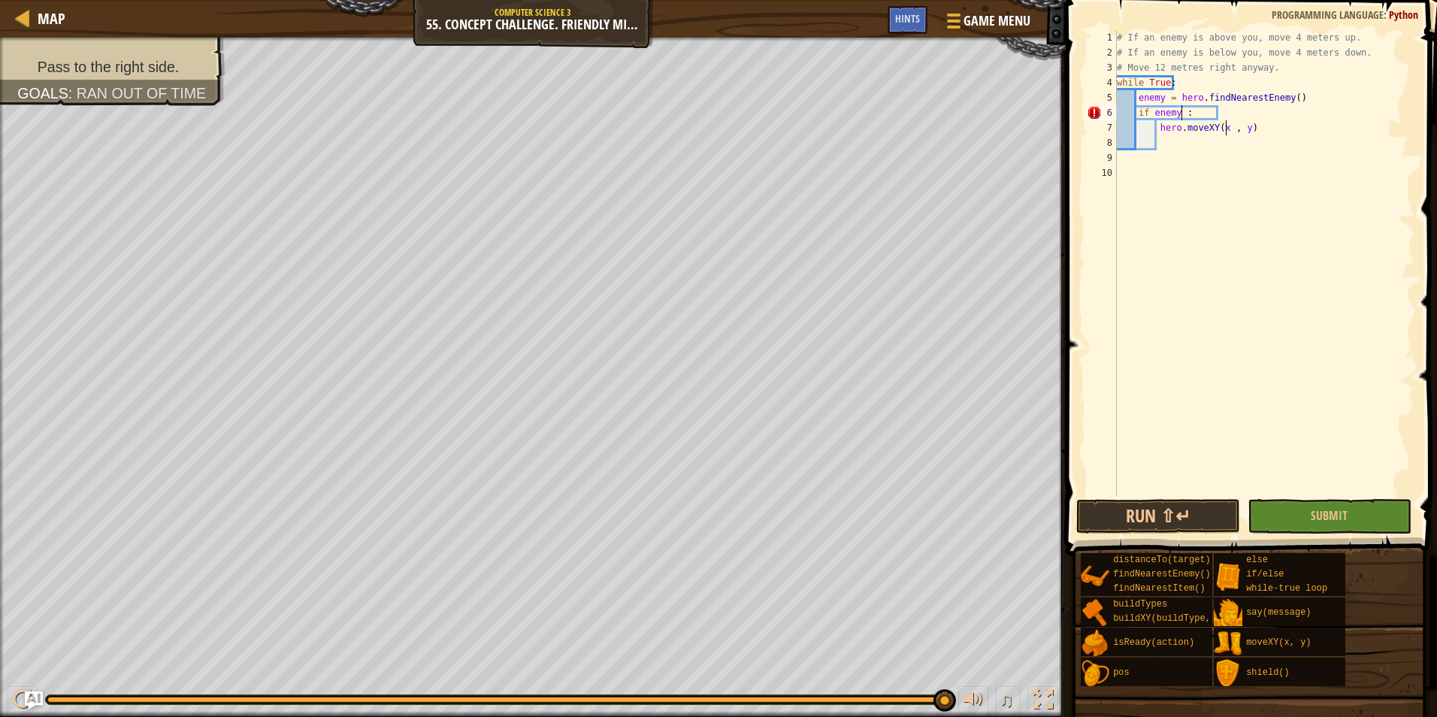
scroll to position [7, 5]
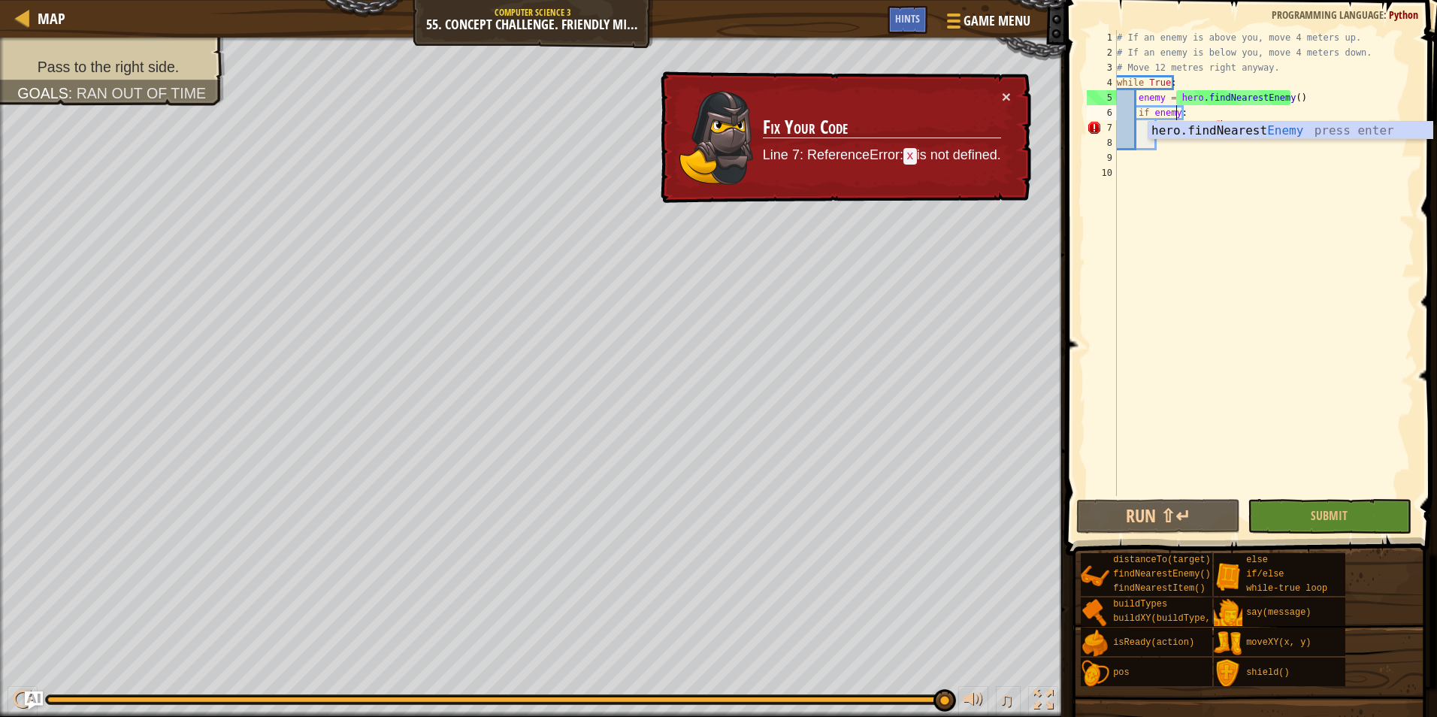
type textarea "if enemy:"
